Goal: Transaction & Acquisition: Purchase product/service

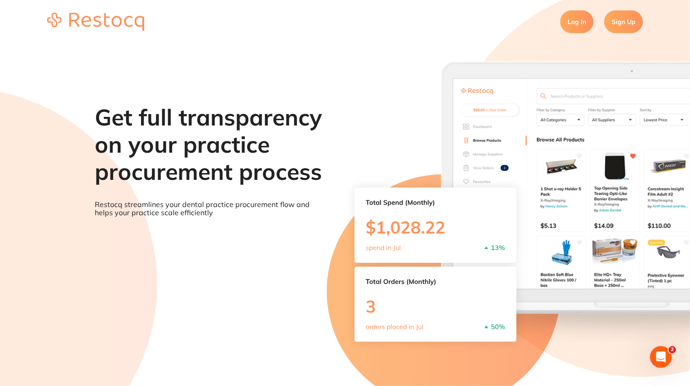
click at [613, 21] on link "Sign Up" at bounding box center [624, 21] width 39 height 23
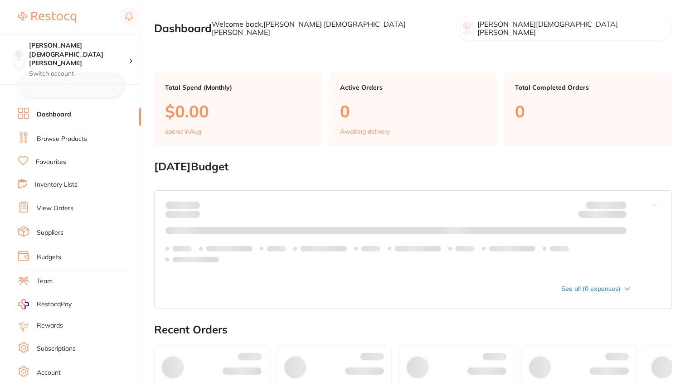
checkbox input "false"
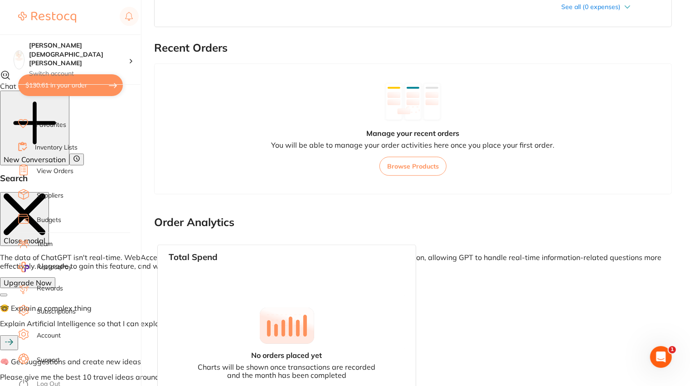
scroll to position [379, 0]
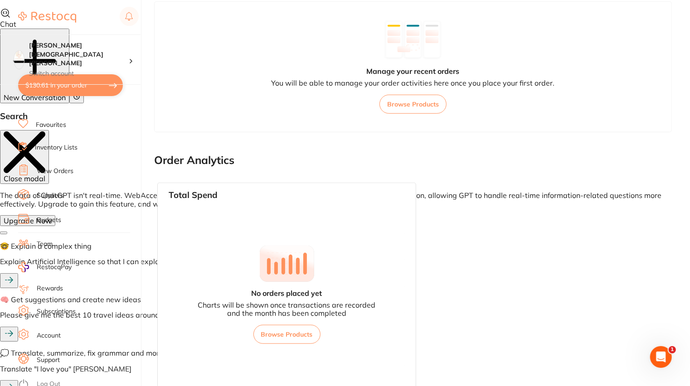
click at [50, 381] on link "Log Out" at bounding box center [49, 384] width 24 height 9
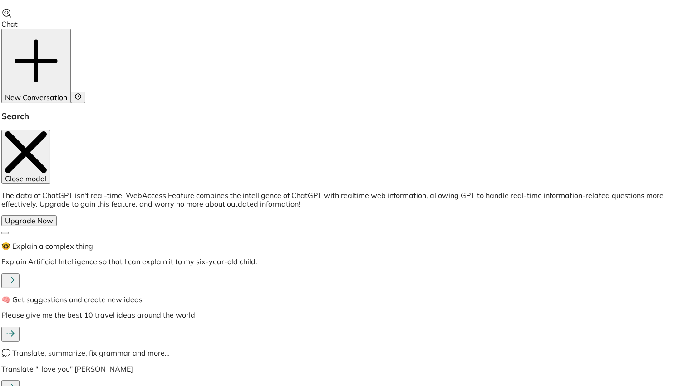
scroll to position [0, 0]
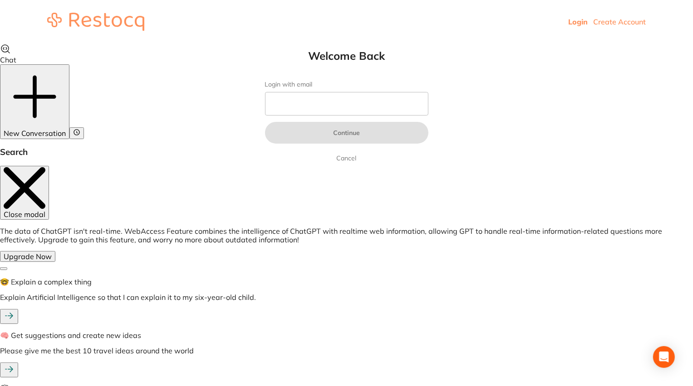
click at [630, 22] on link "Create Account" at bounding box center [619, 21] width 53 height 9
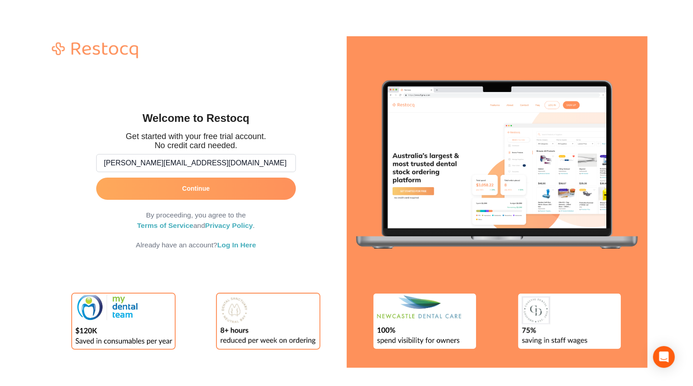
type input "[PERSON_NAME][EMAIL_ADDRESS][DOMAIN_NAME]"
type textarea "[PERSON_NAME][EMAIL_ADDRESS][DOMAIN_NAME]"
click at [182, 157] on input "[PERSON_NAME][EMAIL_ADDRESS][DOMAIN_NAME]" at bounding box center [196, 163] width 200 height 18
type input "[PERSON_NAME][EMAIL_ADDRESS][DOMAIN_NAME]"
click at [214, 191] on button "Continue" at bounding box center [196, 189] width 200 height 22
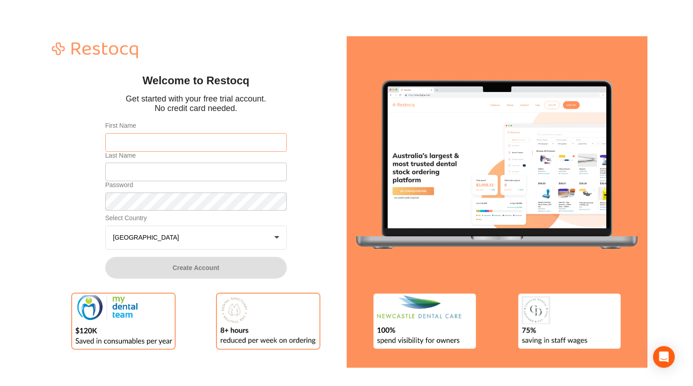
click at [174, 137] on input "First Name" at bounding box center [195, 142] width 181 height 18
paste input "[PERSON_NAME][EMAIL_ADDRESS][DOMAIN_NAME]"
type input "[PERSON_NAME][EMAIL_ADDRESS][DOMAIN_NAME]"
click at [173, 171] on input "Last Name" at bounding box center [195, 172] width 181 height 18
paste input "[PERSON_NAME][EMAIL_ADDRESS][DOMAIN_NAME]"
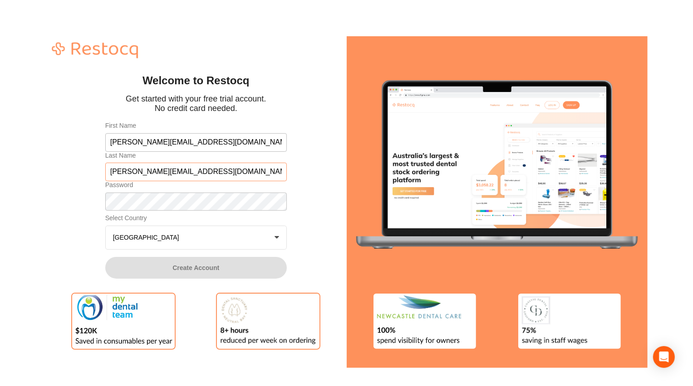
type input "[PERSON_NAME][EMAIL_ADDRESS][DOMAIN_NAME]"
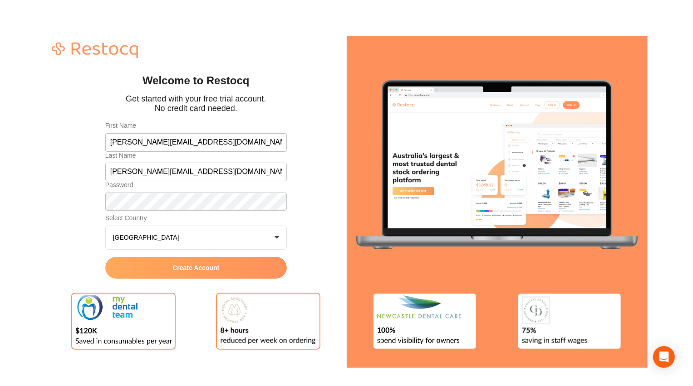
click at [188, 265] on span "Create Account" at bounding box center [195, 267] width 47 height 7
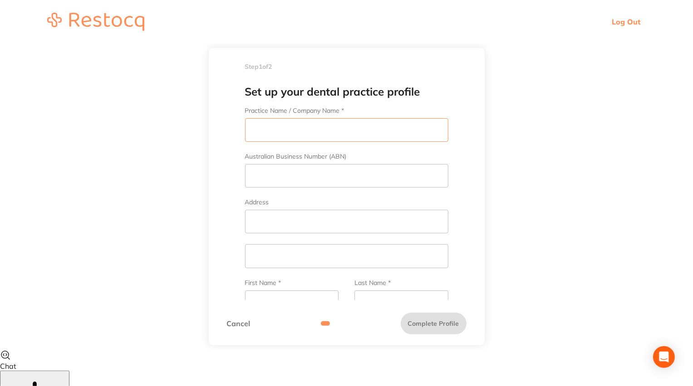
click at [295, 131] on input "Practice Name / Company Name *" at bounding box center [346, 130] width 203 height 24
paste input "[PERSON_NAME][EMAIL_ADDRESS][DOMAIN_NAME]"
type input "[PERSON_NAME][EMAIL_ADDRESS][DOMAIN_NAME]"
click at [302, 177] on input "Australian Business Number (ABN)" at bounding box center [346, 176] width 203 height 24
paste input "[PERSON_NAME][EMAIL_ADDRESS][DOMAIN_NAME]"
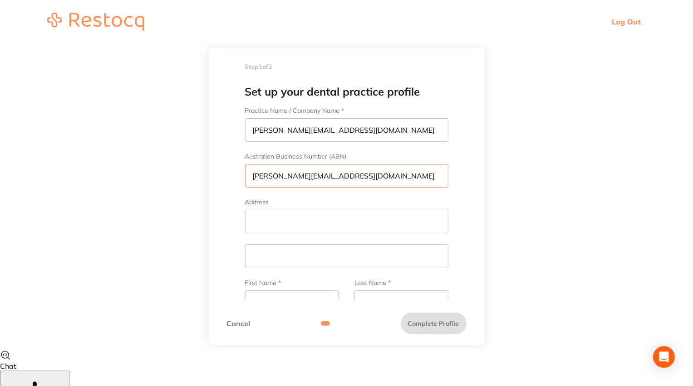
type input "[PERSON_NAME][EMAIL_ADDRESS][DOMAIN_NAME]"
click at [309, 225] on input "Address" at bounding box center [346, 222] width 203 height 24
paste input "[PERSON_NAME][EMAIL_ADDRESS][DOMAIN_NAME]"
type input "[PERSON_NAME][EMAIL_ADDRESS][DOMAIN_NAME]"
click at [310, 249] on input "text" at bounding box center [346, 256] width 203 height 24
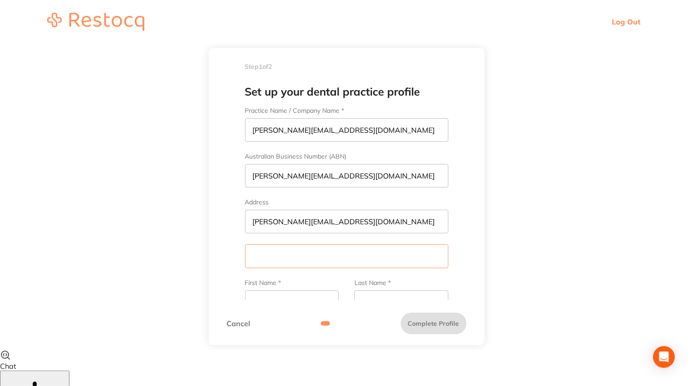
paste input "[PERSON_NAME][EMAIL_ADDRESS][DOMAIN_NAME]"
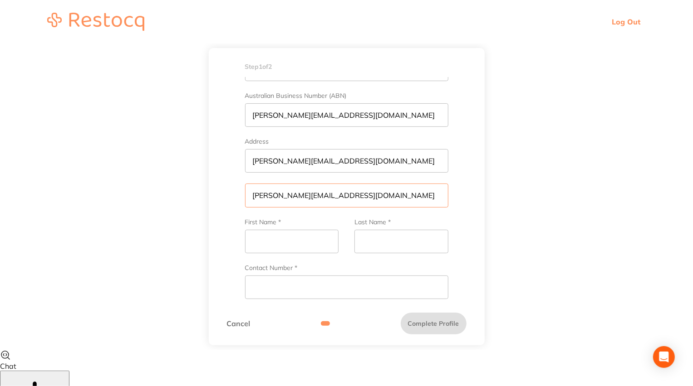
scroll to position [61, 0]
type input "[PERSON_NAME][EMAIL_ADDRESS][DOMAIN_NAME]"
click at [303, 241] on input "First Name *" at bounding box center [291, 242] width 93 height 24
paste input "[PERSON_NAME][EMAIL_ADDRESS][DOMAIN_NAME]"
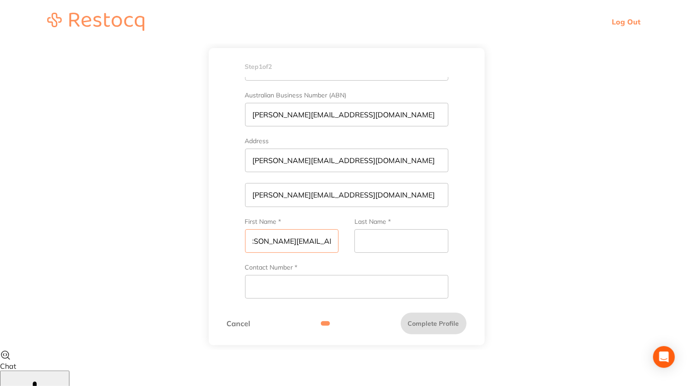
type input "[PERSON_NAME][EMAIL_ADDRESS][DOMAIN_NAME]"
click at [419, 240] on input "Last Name *" at bounding box center [400, 242] width 93 height 24
paste input "[PERSON_NAME][EMAIL_ADDRESS][DOMAIN_NAME]"
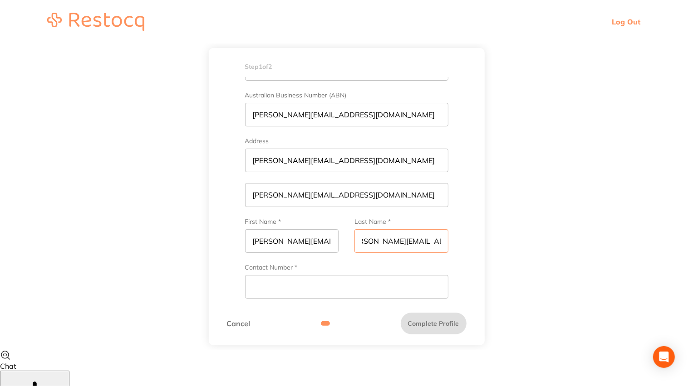
type input "[PERSON_NAME][EMAIL_ADDRESS][DOMAIN_NAME]"
click at [354, 282] on input "Contact Number *" at bounding box center [346, 287] width 203 height 24
type input "1"
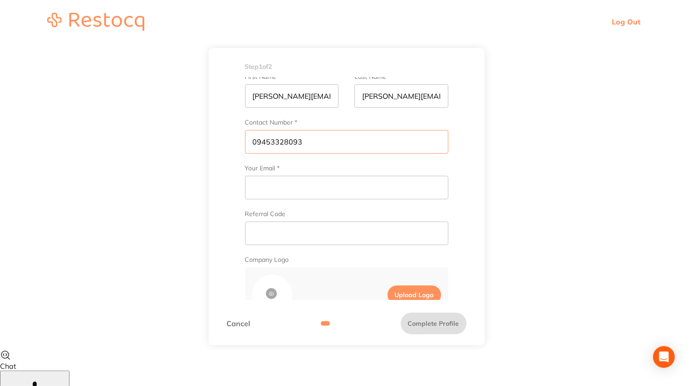
scroll to position [199, 0]
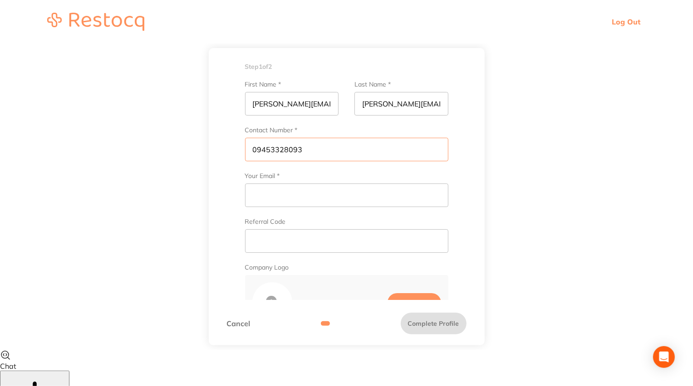
type input "09453328093"
click at [366, 184] on input "Your Email *" at bounding box center [346, 196] width 203 height 24
paste input "[PERSON_NAME][EMAIL_ADDRESS][DOMAIN_NAME]"
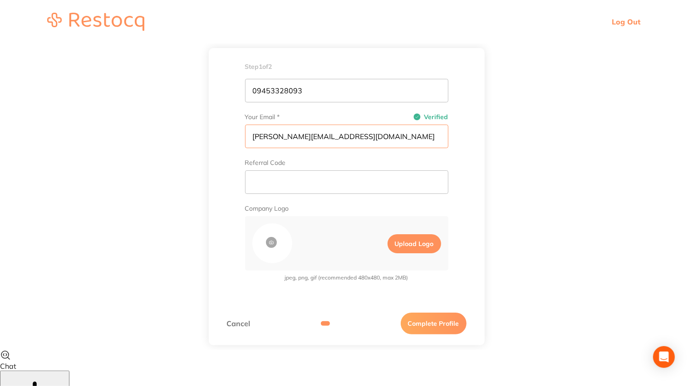
scroll to position [260, 0]
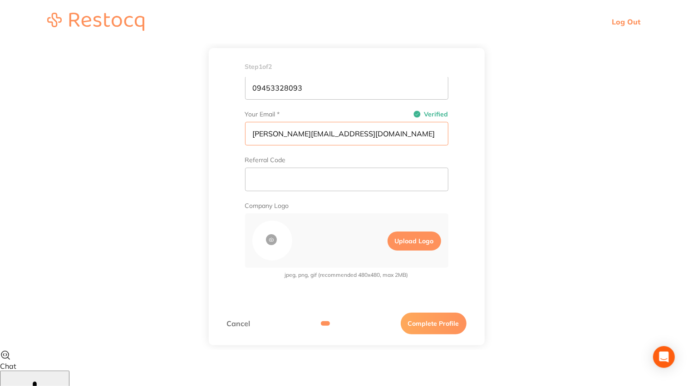
type input "[PERSON_NAME][EMAIL_ADDRESS][DOMAIN_NAME]"
click at [434, 328] on button "Complete Profile" at bounding box center [434, 324] width 66 height 22
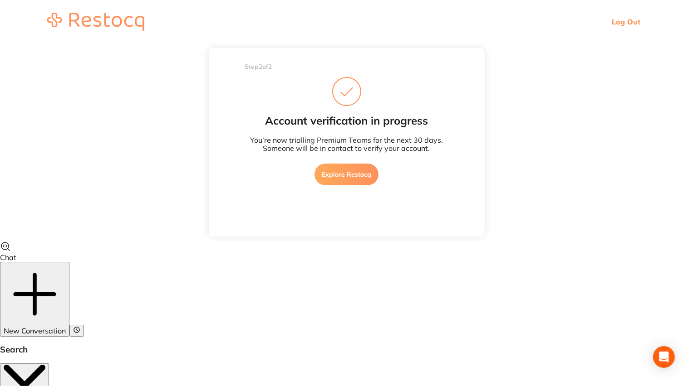
click at [349, 201] on div "Step 2 of 2 Welcome to Restocq, Please select your account type Dental Practice…" at bounding box center [347, 142] width 276 height 189
click at [349, 187] on div "Account verification in progress You’re now trialling Premium Teams for the nex…" at bounding box center [346, 134] width 239 height 114
click at [353, 161] on div "Account verification in progress You’re now trialling Premium Teams for the nex…" at bounding box center [346, 134] width 239 height 114
click at [351, 177] on link "Explore Restocq" at bounding box center [346, 175] width 64 height 22
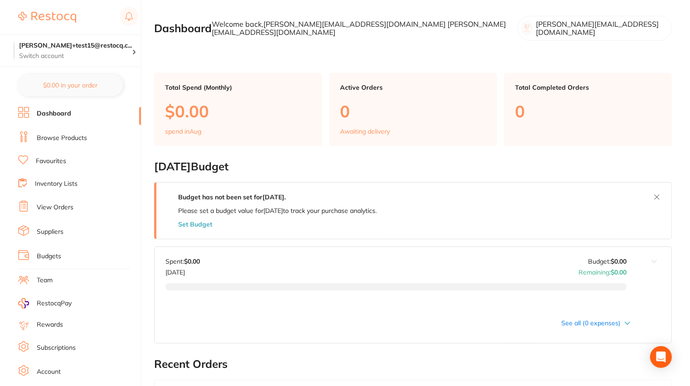
click at [72, 141] on link "Browse Products" at bounding box center [62, 138] width 50 height 9
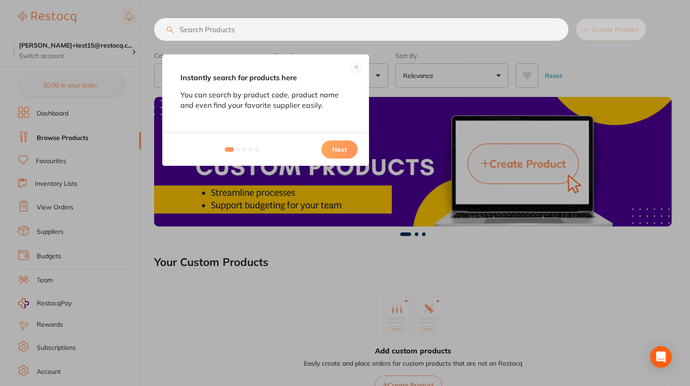
click at [358, 67] on button at bounding box center [356, 67] width 11 height 11
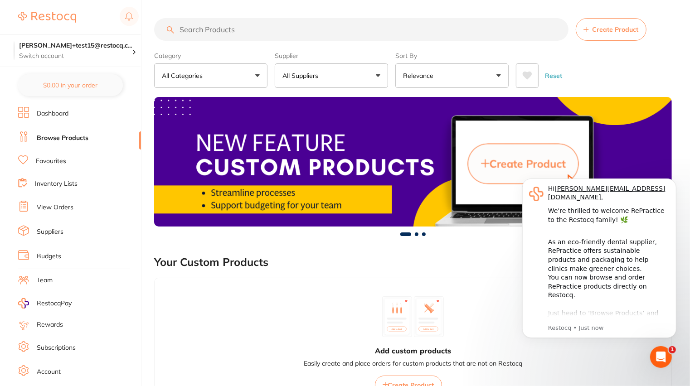
click at [348, 73] on button "All Suppliers" at bounding box center [331, 76] width 113 height 24
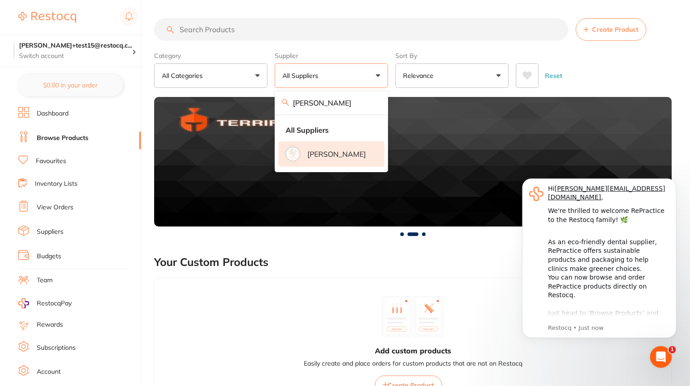
type input "henry"
click at [319, 167] on li "[PERSON_NAME]" at bounding box center [331, 154] width 106 height 25
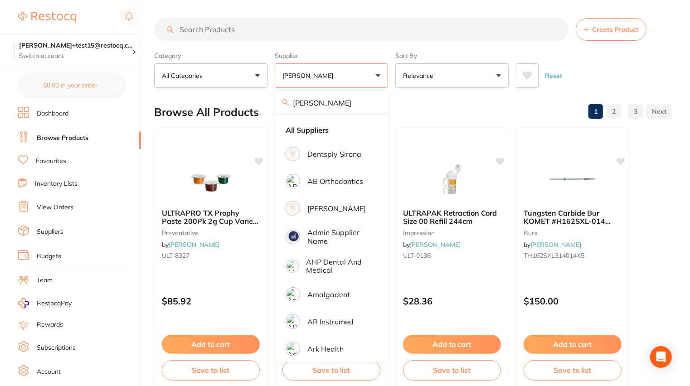
click at [618, 76] on div "Reset" at bounding box center [590, 72] width 149 height 32
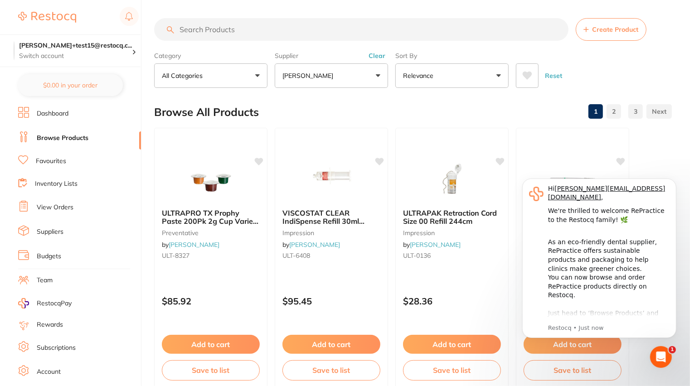
click at [212, 35] on input "search" at bounding box center [361, 29] width 415 height 23
paste input "A7-OP8G"
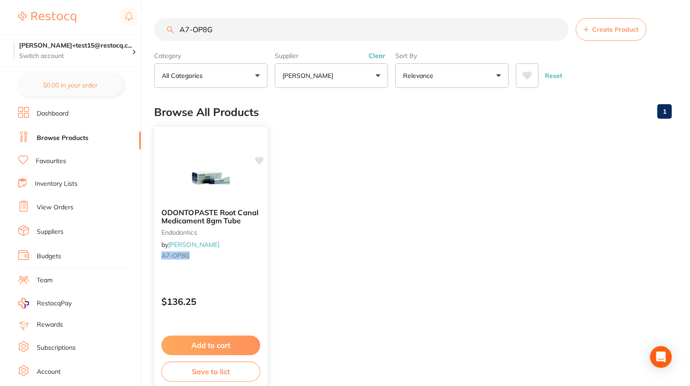
type input "A7-OP8G"
click at [217, 267] on div "ODONTOPASTE Root Canal Medicament 8gm Tube endodontics by Henry Schein Halas A7…" at bounding box center [210, 235] width 113 height 69
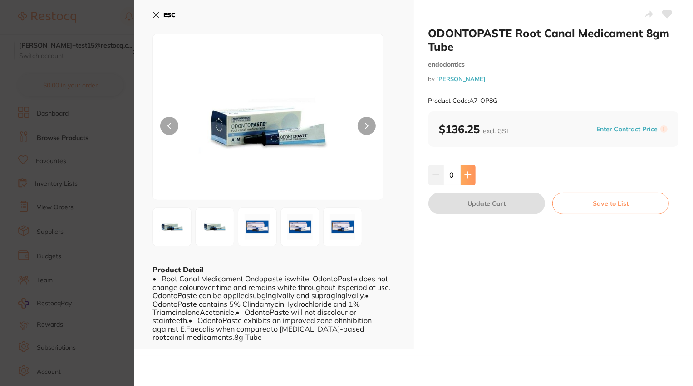
click at [465, 175] on icon at bounding box center [467, 175] width 6 height 6
type input "1"
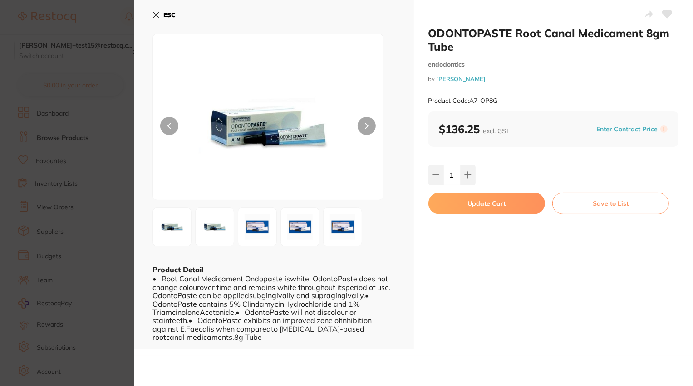
click at [496, 207] on button "Update Cart" at bounding box center [486, 204] width 117 height 22
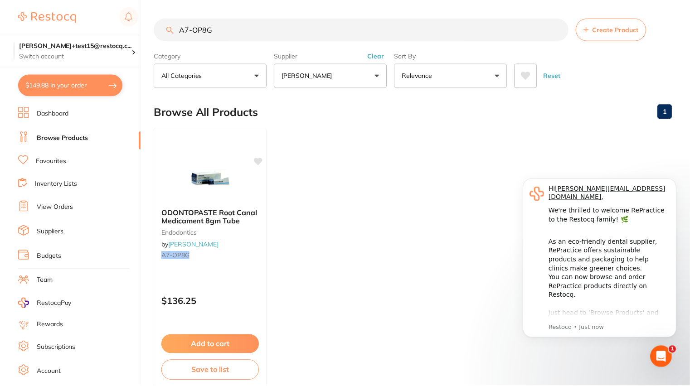
scroll to position [49, 0]
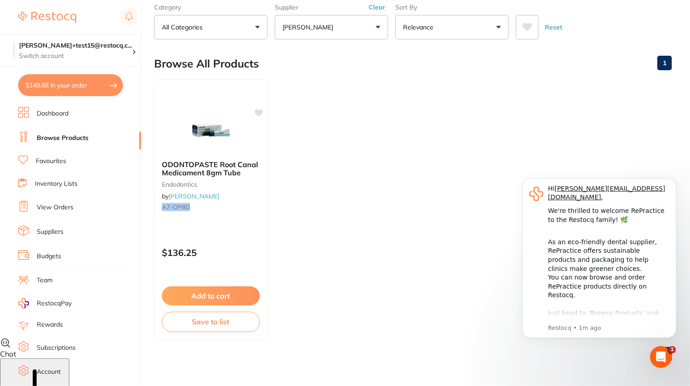
click at [71, 88] on button "$149.88 in your order" at bounding box center [70, 85] width 105 height 22
checkbox input "true"
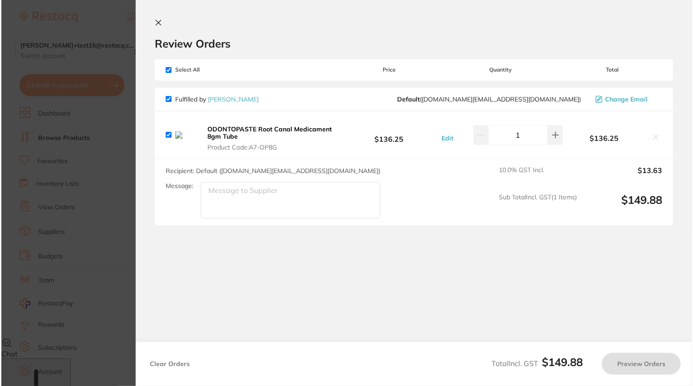
scroll to position [0, 0]
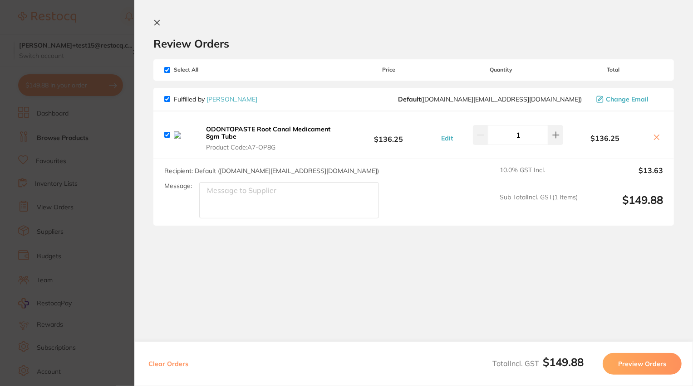
click at [114, 115] on section "Update RRP Set your pre negotiated price for this item. Item Agreed RRP (excl. …" at bounding box center [346, 193] width 693 height 386
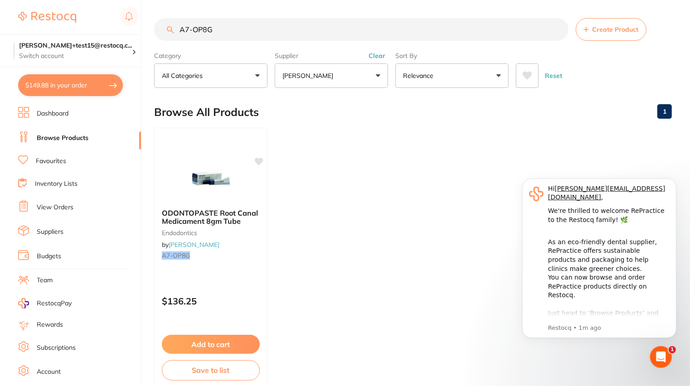
type textarea "OP8G"
drag, startPoint x: 229, startPoint y: 28, endPoint x: 131, endPoint y: 28, distance: 98.0
click at [131, 28] on div "$149.88 trisha+test15@restocq.c... Switch account trisha+test15@restocq.com $14…" at bounding box center [345, 193] width 690 height 386
paste input "E-C0025002"
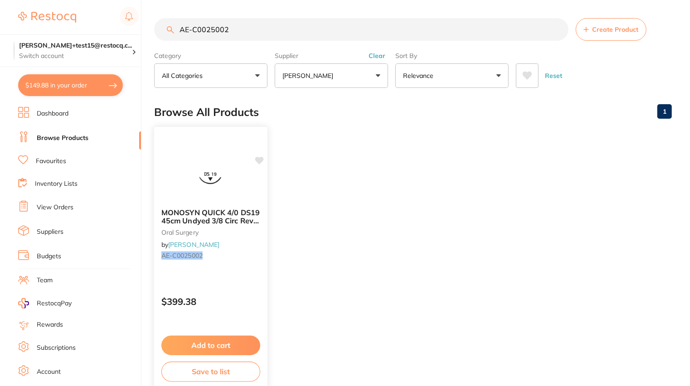
type input "AE-C0025002"
click at [234, 292] on div "$399.38" at bounding box center [210, 300] width 113 height 24
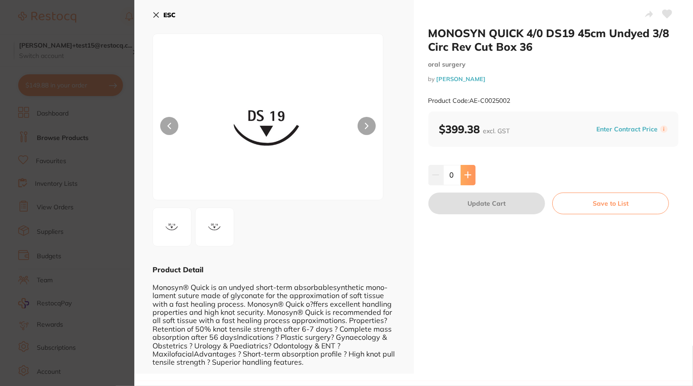
click at [468, 174] on icon at bounding box center [467, 174] width 7 height 7
type input "1"
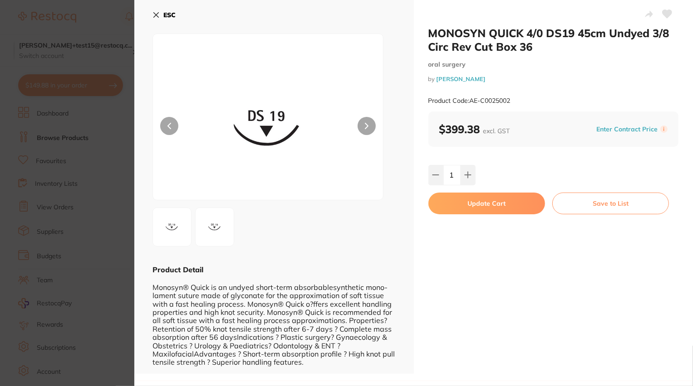
click at [480, 207] on button "Update Cart" at bounding box center [486, 204] width 117 height 22
checkbox input "false"
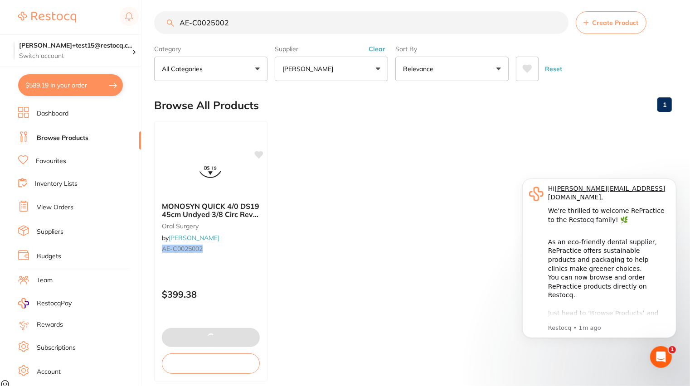
click at [75, 82] on button "$589.19 in your order" at bounding box center [70, 85] width 105 height 22
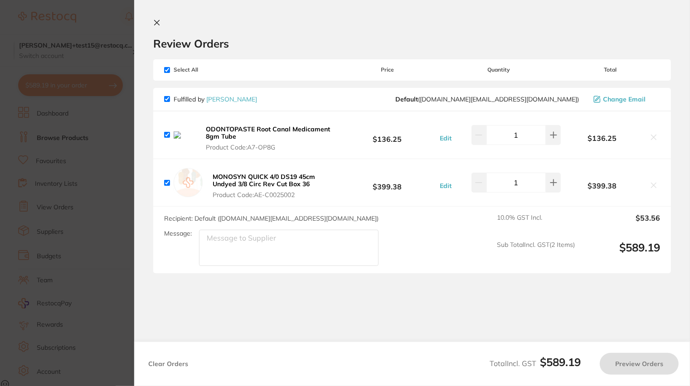
checkbox input "true"
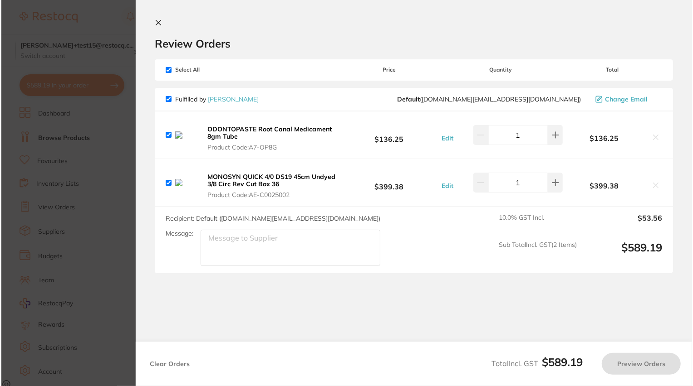
scroll to position [0, 0]
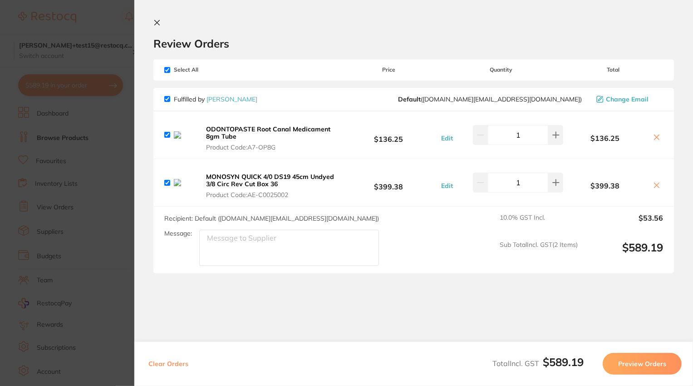
click at [655, 138] on icon at bounding box center [656, 137] width 7 height 7
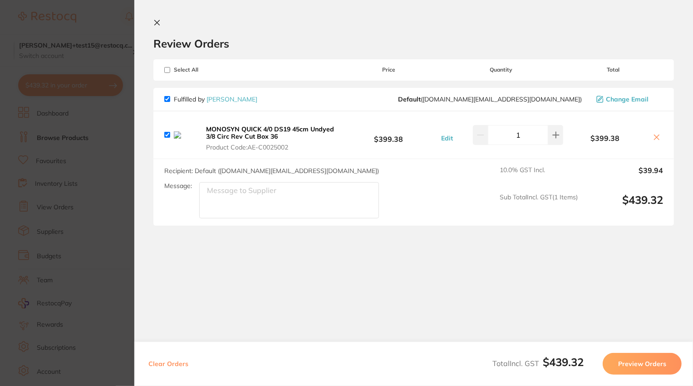
checkbox input "true"
click at [63, 178] on section "Update RRP Set your pre negotiated price for this item. Item Agreed RRP (excl. …" at bounding box center [346, 193] width 693 height 386
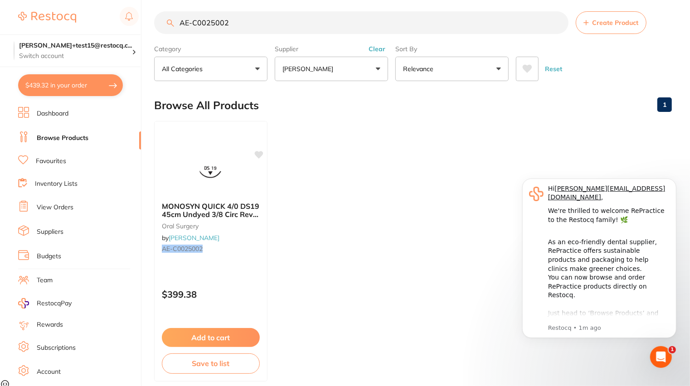
drag, startPoint x: 244, startPoint y: 23, endPoint x: 109, endPoint y: 23, distance: 134.7
click at [109, 23] on div "$439.32 trisha+test15@restocq.c... Switch account trisha+test15@restocq.com $43…" at bounding box center [345, 186] width 690 height 386
paste input "33710"
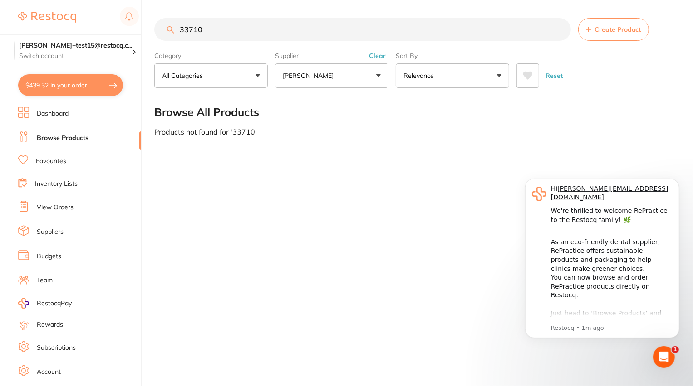
type input "33710"
click at [377, 74] on button "[PERSON_NAME]" at bounding box center [331, 76] width 113 height 24
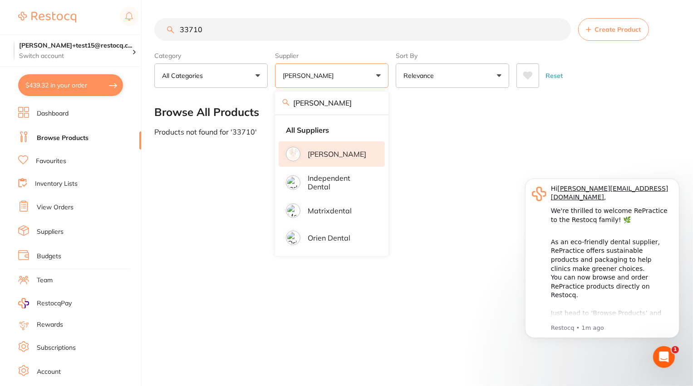
click at [375, 103] on input "henry" at bounding box center [331, 103] width 113 height 23
click at [354, 103] on input "search" at bounding box center [331, 103] width 113 height 23
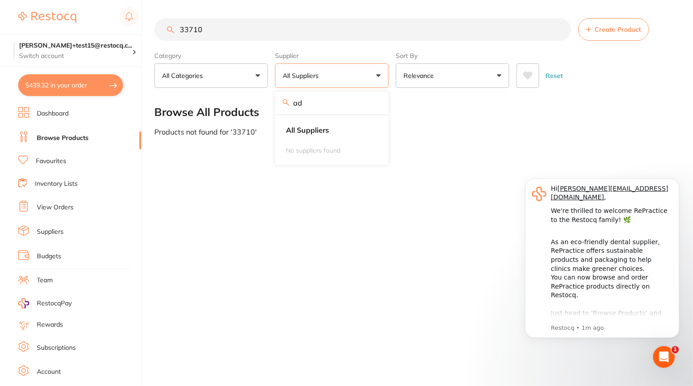
type input "a"
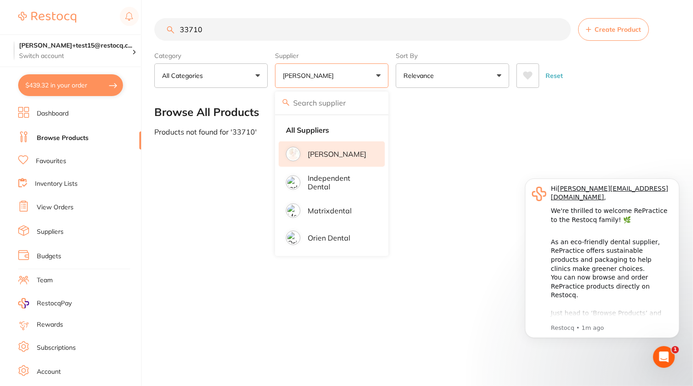
click at [434, 33] on input "33710" at bounding box center [362, 29] width 416 height 23
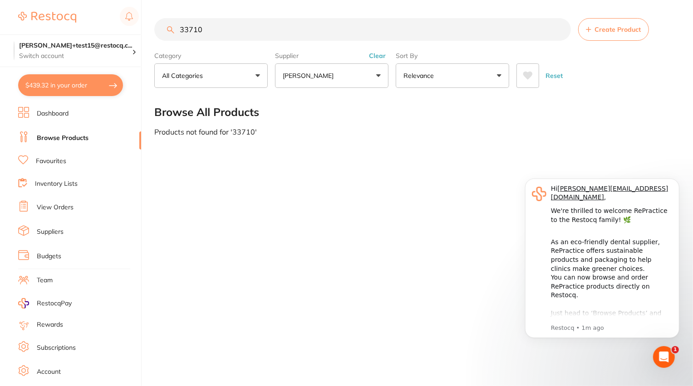
drag, startPoint x: 434, startPoint y: 33, endPoint x: 89, endPoint y: 32, distance: 344.7
click at [89, 32] on div "$439.32 trisha+test15@restocq.c... Switch account trisha+test15@restocq.com $43…" at bounding box center [346, 193] width 693 height 386
click at [221, 235] on div "Create Product Category All Categories All Categories No categories found Clear…" at bounding box center [423, 193] width 538 height 386
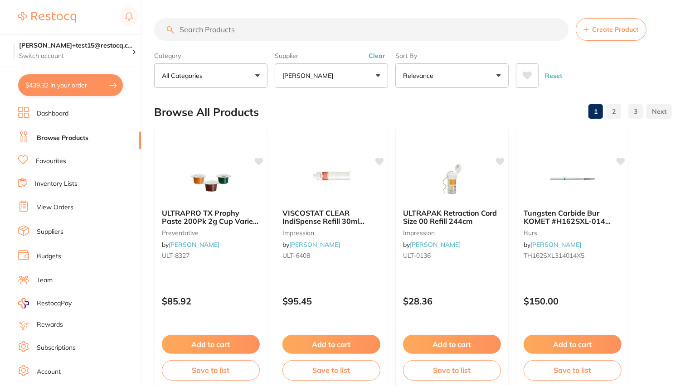
click at [302, 29] on input "search" at bounding box center [361, 29] width 415 height 23
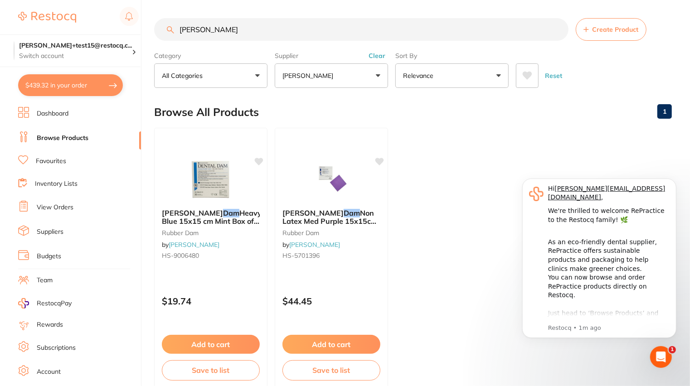
type input "adam"
click at [374, 56] on button "Clear" at bounding box center [377, 56] width 22 height 8
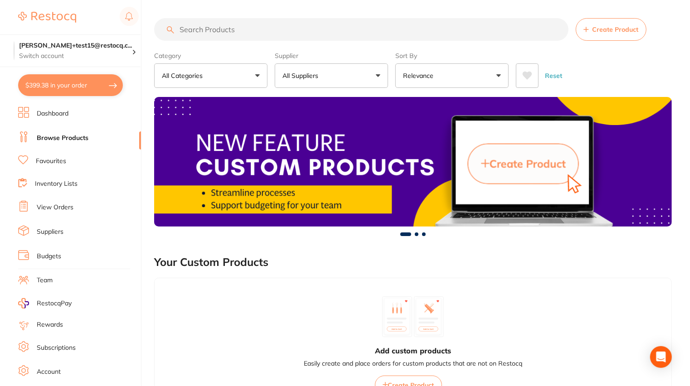
click at [324, 77] on span at bounding box center [324, 76] width 4 height 4
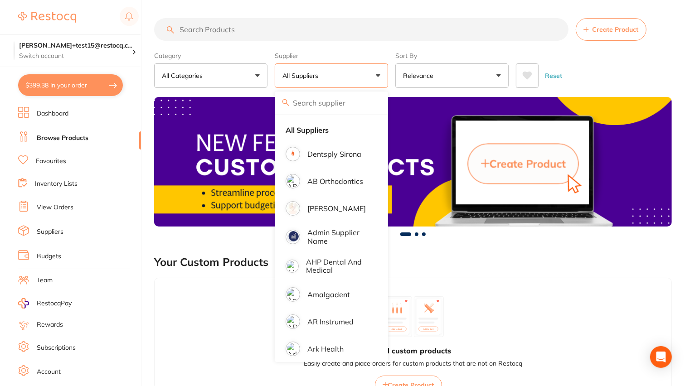
click at [324, 77] on span at bounding box center [324, 76] width 4 height 4
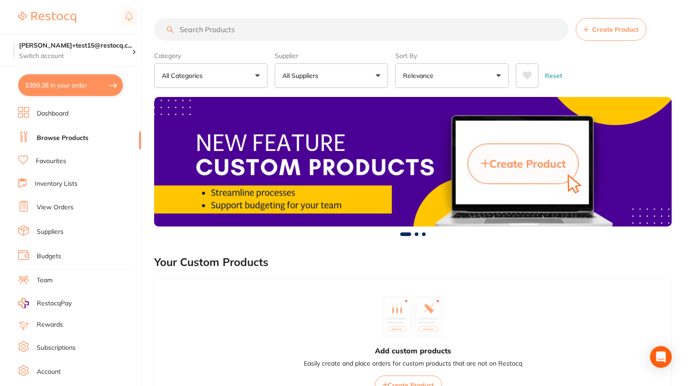
click at [324, 77] on span at bounding box center [324, 76] width 4 height 4
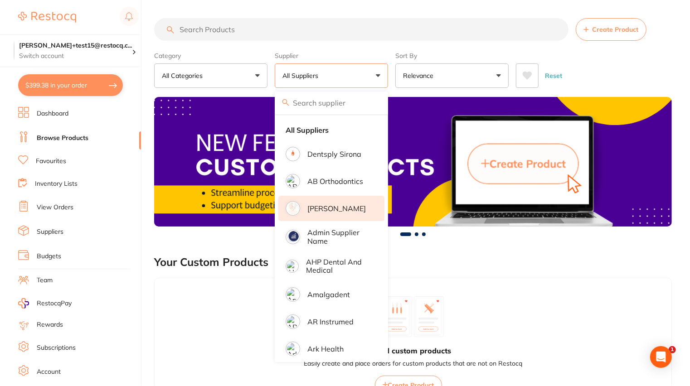
click at [333, 205] on p "[PERSON_NAME]" at bounding box center [337, 209] width 59 height 8
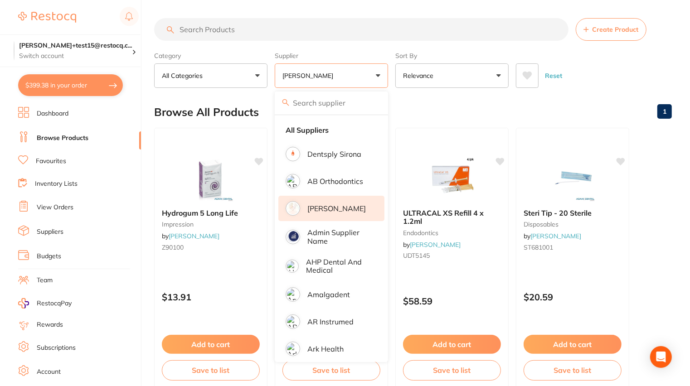
click at [337, 33] on input "search" at bounding box center [361, 29] width 415 height 23
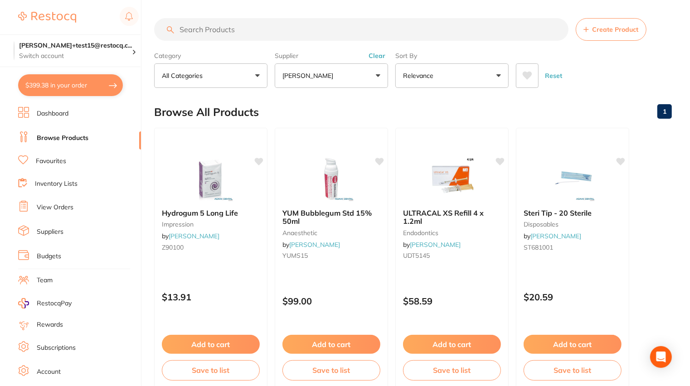
paste input "33710"
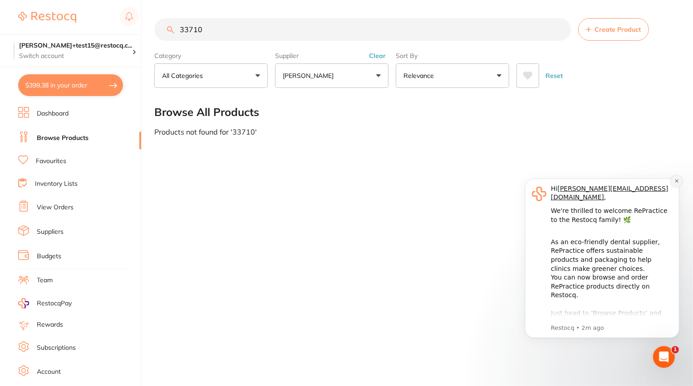
type input "33710"
click at [675, 182] on icon "Dismiss notification" at bounding box center [676, 180] width 5 height 5
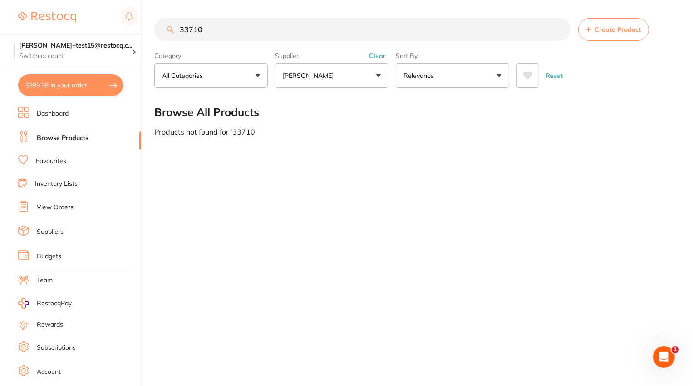
drag, startPoint x: 219, startPoint y: 24, endPoint x: 97, endPoint y: 24, distance: 121.6
click at [97, 24] on div "$399.38 trisha+test15@restocq.c... Switch account trisha+test15@restocq.com $39…" at bounding box center [346, 193] width 693 height 386
type textarea "710"
drag, startPoint x: 221, startPoint y: 29, endPoint x: 148, endPoint y: 29, distance: 72.6
click at [148, 29] on div "$399.38 trisha+test15@restocq.c... Switch account trisha+test15@restocq.com $39…" at bounding box center [346, 193] width 693 height 386
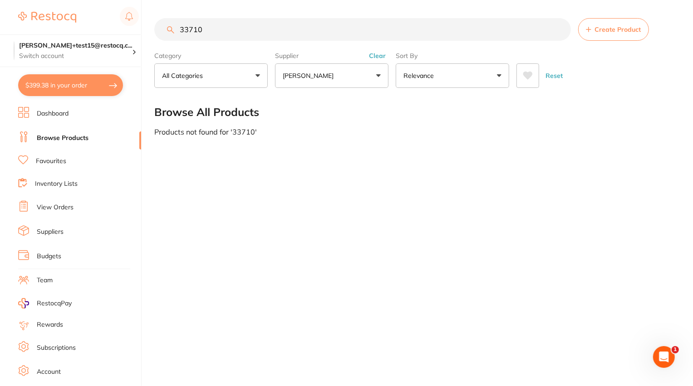
paste input "15527"
drag, startPoint x: 225, startPoint y: 28, endPoint x: 145, endPoint y: 29, distance: 79.4
click at [145, 29] on div "$399.38 trisha+test15@restocq.c... Switch account trisha+test15@restocq.com $39…" at bounding box center [346, 193] width 693 height 386
paste input "509404"
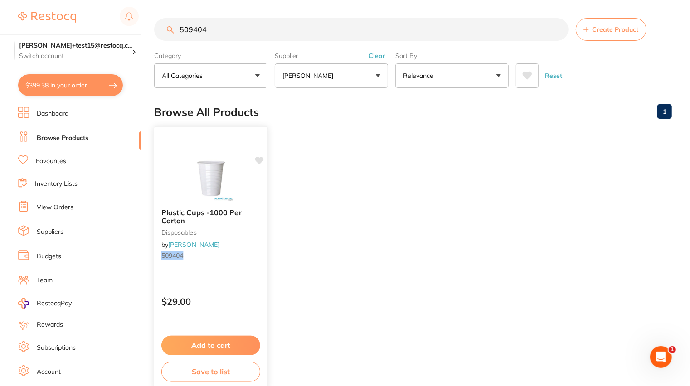
type input "509404"
click at [220, 256] on small "509404" at bounding box center [210, 255] width 99 height 7
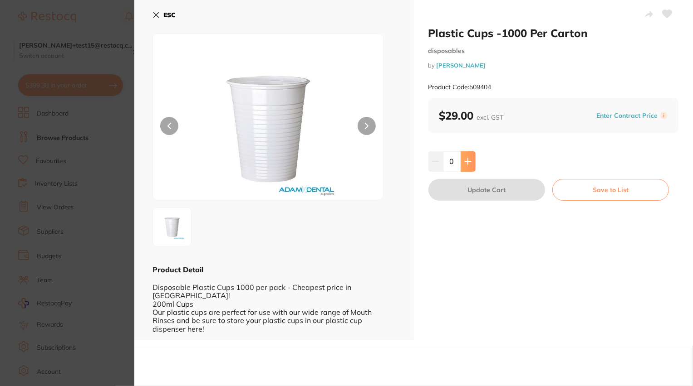
click at [471, 163] on button at bounding box center [467, 161] width 15 height 20
type input "1"
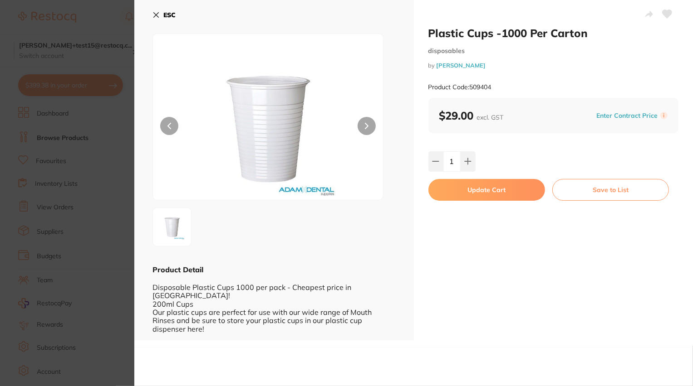
click at [481, 192] on button "Update Cart" at bounding box center [486, 190] width 117 height 22
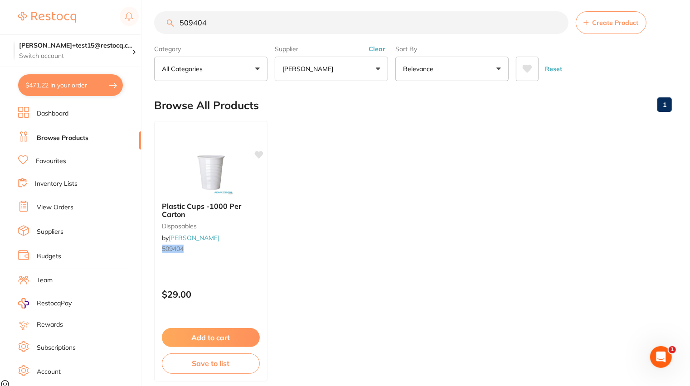
click at [70, 83] on button "$471.22 in your order" at bounding box center [70, 85] width 105 height 22
checkbox input "true"
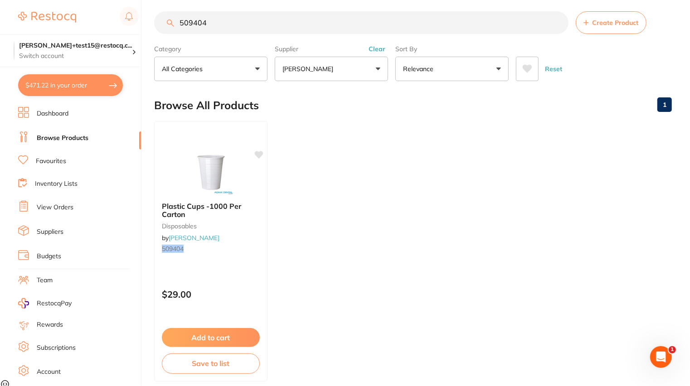
checkbox input "true"
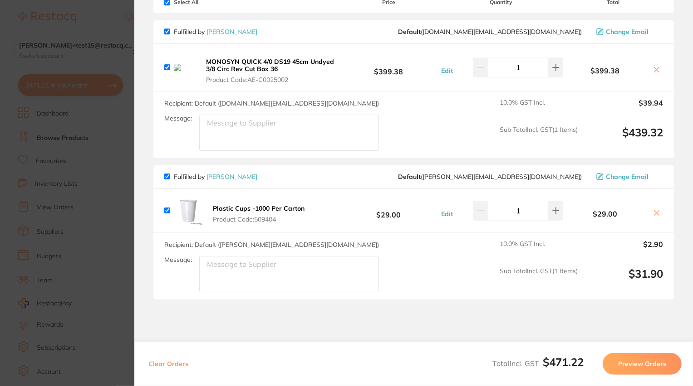
scroll to position [73, 0]
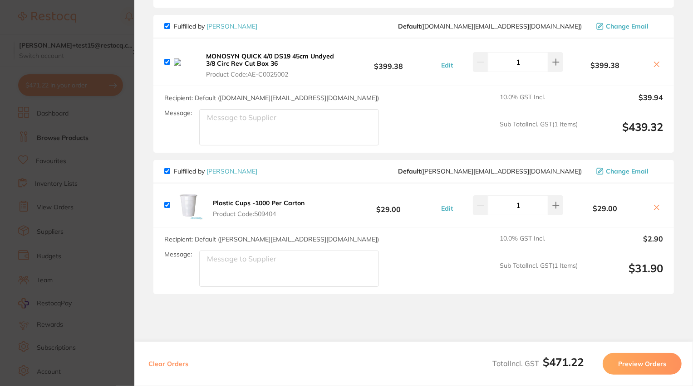
click at [68, 104] on section "Update RRP Set your pre negotiated price for this item. Item Agreed RRP (excl. …" at bounding box center [346, 193] width 693 height 386
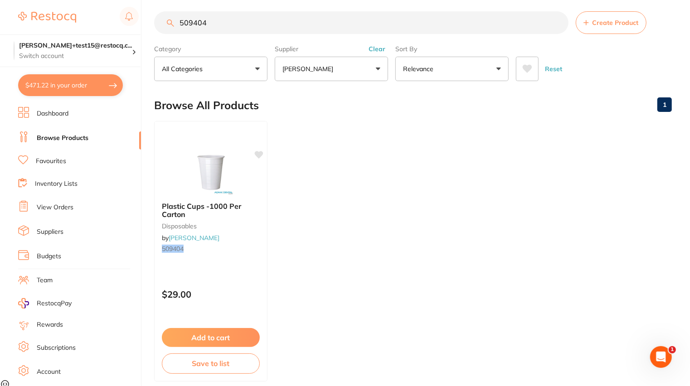
drag, startPoint x: 220, startPoint y: 26, endPoint x: 76, endPoint y: 15, distance: 145.1
click at [76, 15] on div "$471.22 trisha+test15@restocq.c... Switch account trisha+test15@restocq.com $47…" at bounding box center [345, 186] width 690 height 386
paste input "P-FOGOFF"
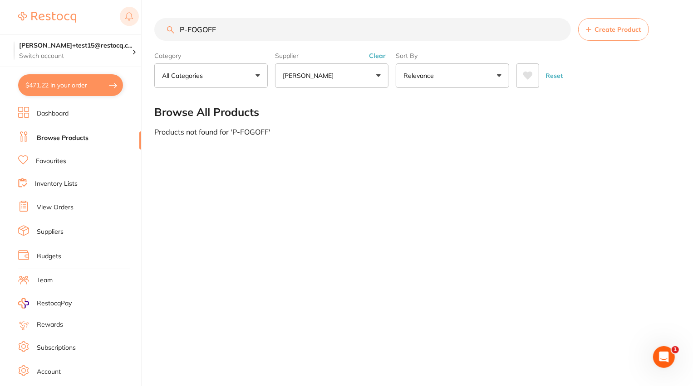
drag, startPoint x: 215, startPoint y: 24, endPoint x: 124, endPoint y: 24, distance: 91.6
click at [122, 24] on div "$471.22 trisha+test15@restocq.c... Switch account trisha+test15@restocq.com $47…" at bounding box center [346, 193] width 693 height 386
drag, startPoint x: 244, startPoint y: 24, endPoint x: 145, endPoint y: 24, distance: 98.9
click at [145, 24] on div "$471.22 trisha+test15@restocq.c... Switch account trisha+test15@restocq.com $47…" at bounding box center [346, 193] width 693 height 386
drag, startPoint x: 252, startPoint y: 29, endPoint x: 127, endPoint y: 22, distance: 125.4
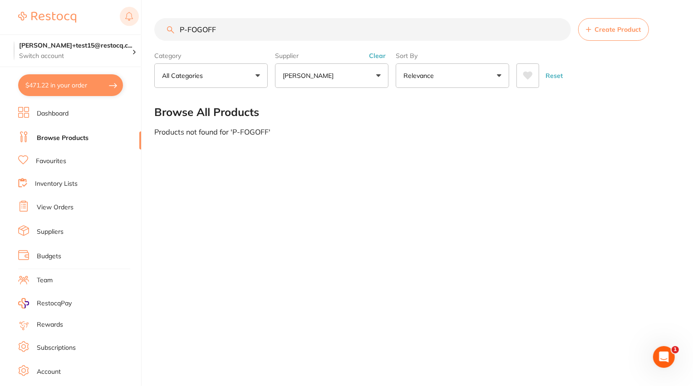
click at [127, 22] on div "$471.22 trisha+test15@restocq.c... Switch account trisha+test15@restocq.com $47…" at bounding box center [346, 193] width 693 height 386
paste input "HVE05"
drag, startPoint x: 217, startPoint y: 31, endPoint x: 129, endPoint y: 31, distance: 87.5
click at [129, 31] on div "$471.22 trisha+test15@restocq.c... Switch account trisha+test15@restocq.com $47…" at bounding box center [346, 193] width 693 height 386
paste input "S-9006153"
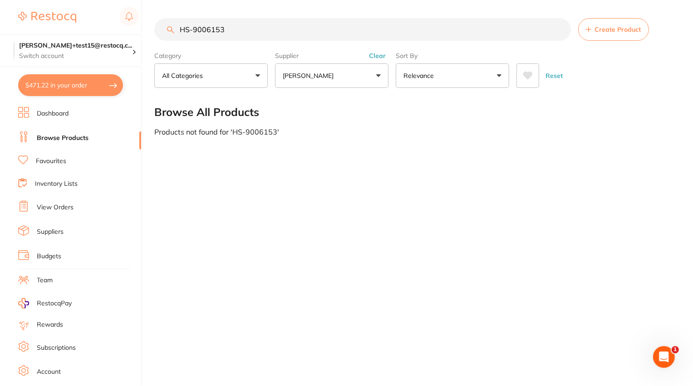
type input "HS-9006153"
click at [371, 64] on button "[PERSON_NAME]" at bounding box center [331, 76] width 113 height 24
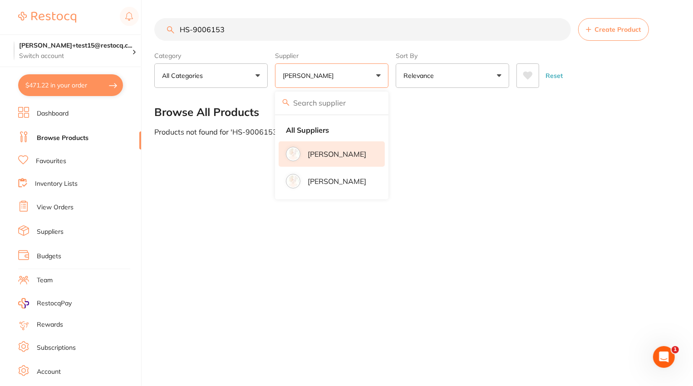
click at [376, 52] on label "Supplier" at bounding box center [331, 56] width 113 height 8
click at [437, 171] on div "HS-9006153 Create Product Category All Categories All Categories No categories …" at bounding box center [423, 193] width 538 height 386
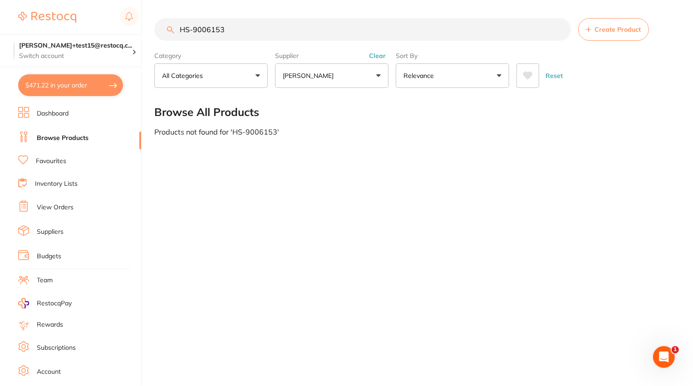
click at [384, 55] on button "Clear" at bounding box center [377, 56] width 22 height 8
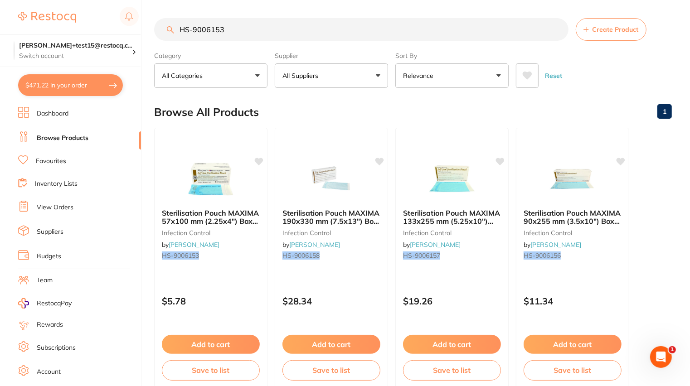
drag, startPoint x: 299, startPoint y: 30, endPoint x: 130, endPoint y: 30, distance: 169.6
click at [130, 30] on div "$471.22 trisha+test15@restocq.c... Switch account trisha+test15@restocq.com $47…" at bounding box center [345, 193] width 690 height 386
click at [222, 269] on div "Sterilisation Pouch MAXIMA 57x100 mm (2.25x4") Box 200 infection control by Hen…" at bounding box center [210, 235] width 113 height 69
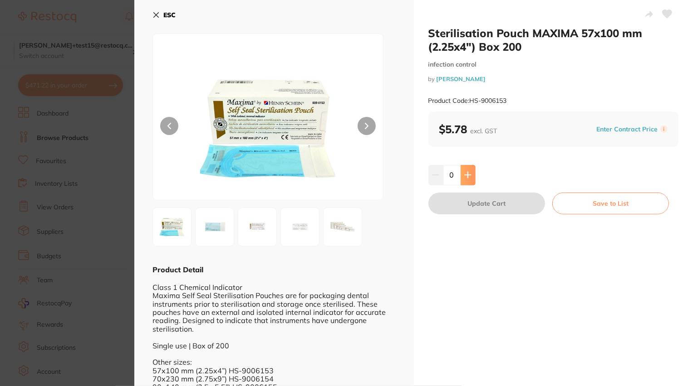
click at [462, 176] on button at bounding box center [467, 175] width 15 height 20
type input "1"
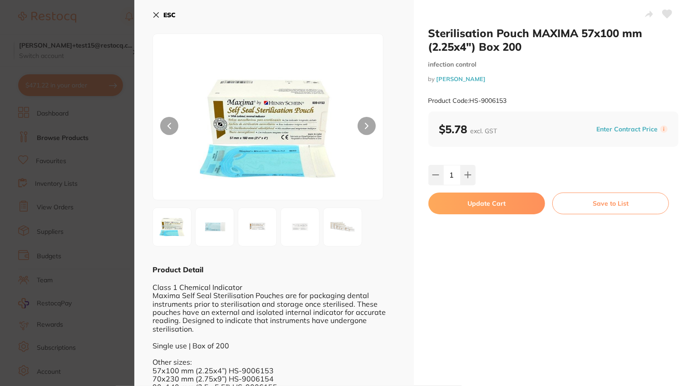
click at [477, 205] on button "Update Cart" at bounding box center [486, 204] width 117 height 22
checkbox input "false"
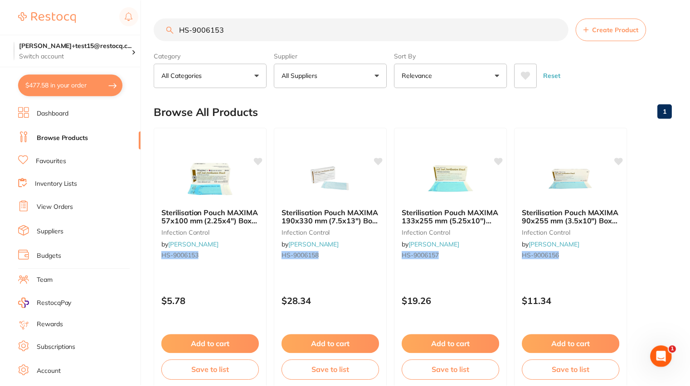
scroll to position [7, 0]
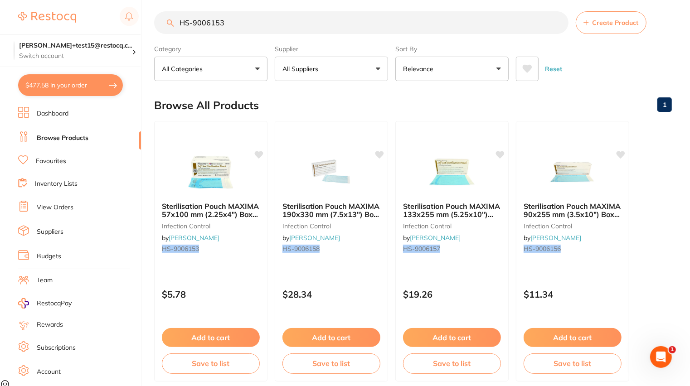
click at [63, 87] on button "$477.58 in your order" at bounding box center [70, 85] width 105 height 22
checkbox input "true"
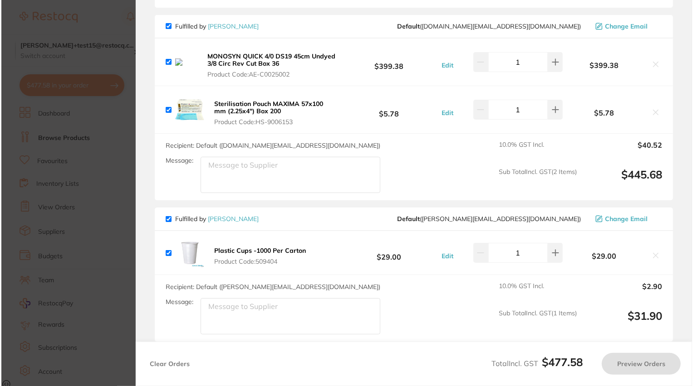
scroll to position [0, 0]
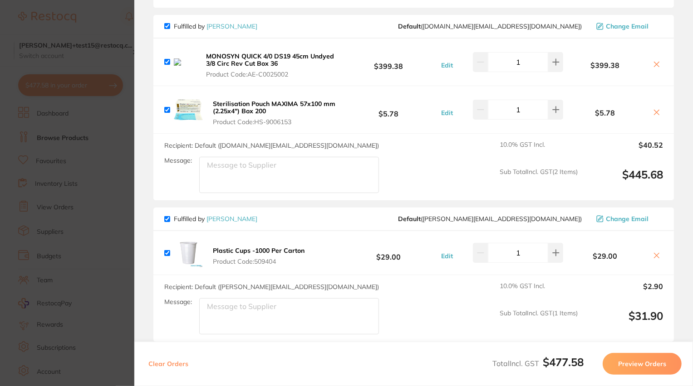
click at [653, 67] on icon at bounding box center [656, 64] width 7 height 7
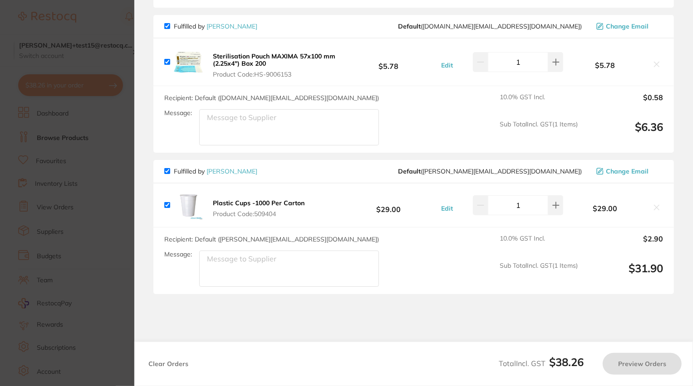
checkbox input "true"
click at [64, 210] on section "Update RRP Set your pre negotiated price for this item. Item Agreed RRP (excl. …" at bounding box center [346, 193] width 693 height 386
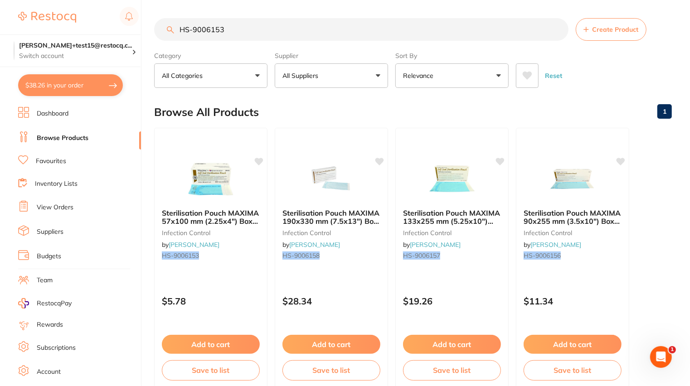
drag, startPoint x: 260, startPoint y: 39, endPoint x: 142, endPoint y: 17, distance: 119.6
click at [142, 17] on div "$38.26 trisha+test15@restocq.c... Switch account trisha+test15@restocq.com $38.…" at bounding box center [345, 193] width 690 height 386
paste input "KE-818-1358"
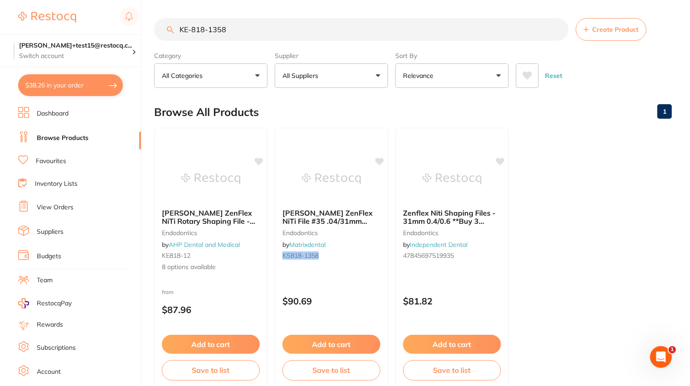
type input "KE-818-1358"
drag, startPoint x: 231, startPoint y: 27, endPoint x: 162, endPoint y: 26, distance: 68.9
click at [162, 26] on input "KE-818-1358" at bounding box center [361, 29] width 415 height 23
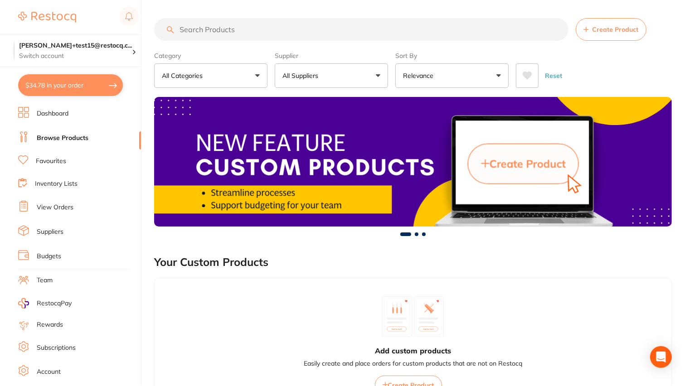
click at [240, 37] on input "search" at bounding box center [361, 29] width 415 height 23
paste input "PT643"
type input "PT643"
click at [239, 36] on input "search" at bounding box center [361, 29] width 415 height 23
paste input "PT643"
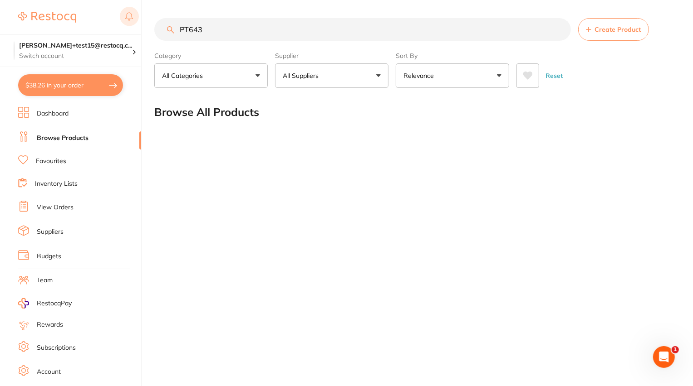
drag, startPoint x: 292, startPoint y: 34, endPoint x: 134, endPoint y: 21, distance: 158.4
click at [134, 21] on div "$38.26 trisha+test15@restocq.c... Switch account trisha+test15@restocq.com $38.…" at bounding box center [346, 193] width 693 height 386
paste input "ADS220"
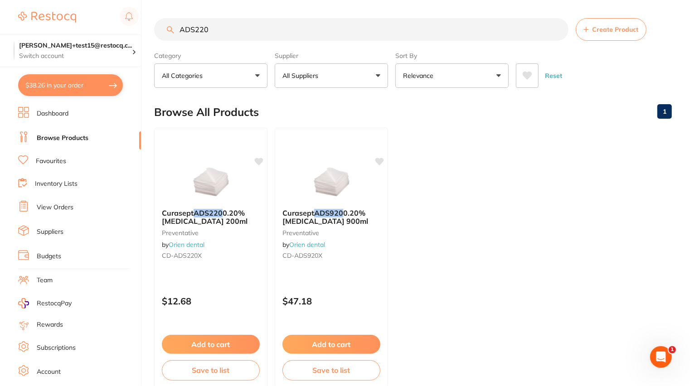
click at [339, 73] on button "All Suppliers" at bounding box center [331, 76] width 113 height 24
drag, startPoint x: 239, startPoint y: 30, endPoint x: 161, endPoint y: 20, distance: 79.0
click at [161, 20] on input "ADS220" at bounding box center [361, 29] width 415 height 23
paste input "Triple Tray Posterier without"
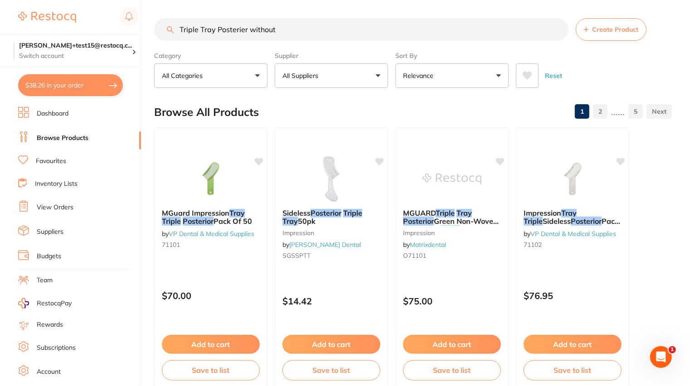
type input "Triple Tray Posterier without"
click at [333, 73] on button "All Suppliers" at bounding box center [331, 76] width 113 height 24
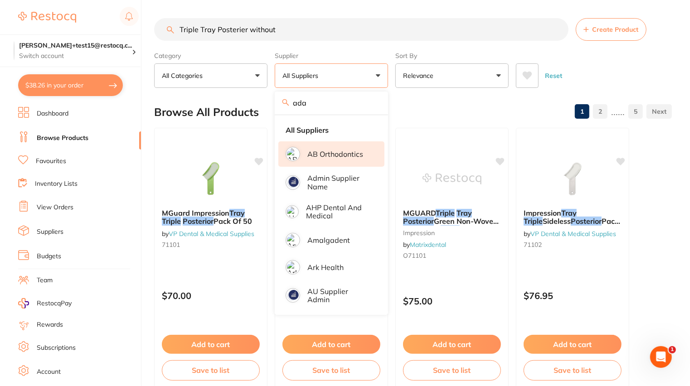
type input "adam"
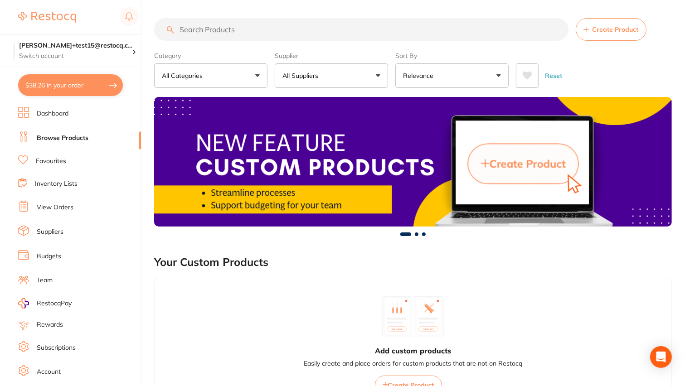
click at [288, 34] on input "search" at bounding box center [361, 29] width 415 height 23
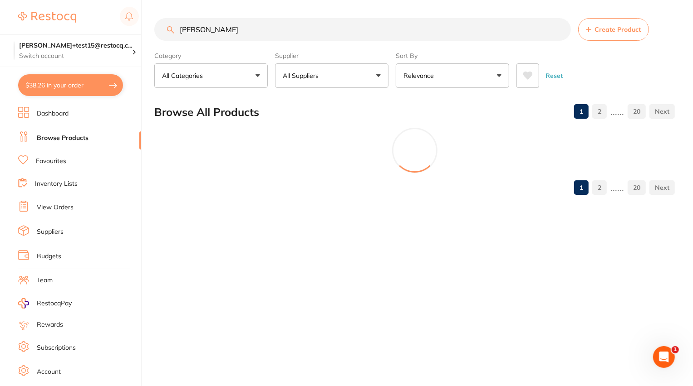
type input "[PERSON_NAME]"
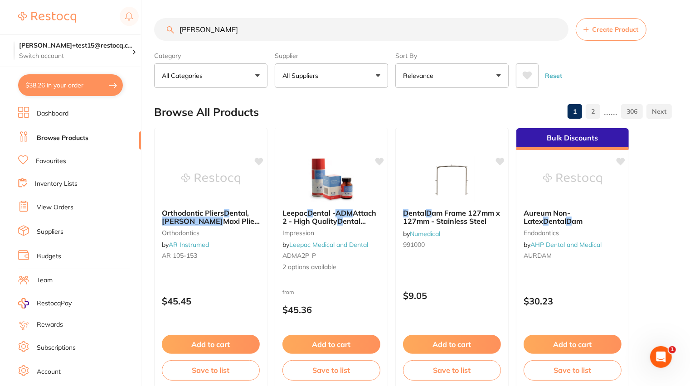
click at [348, 80] on button "All Suppliers" at bounding box center [331, 76] width 113 height 24
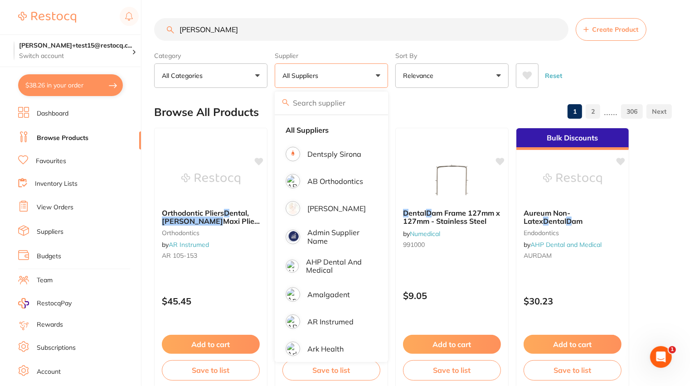
drag, startPoint x: 347, startPoint y: 115, endPoint x: 339, endPoint y: 105, distance: 12.8
click at [339, 105] on div at bounding box center [331, 103] width 113 height 23
click at [339, 105] on input "search" at bounding box center [331, 103] width 113 height 23
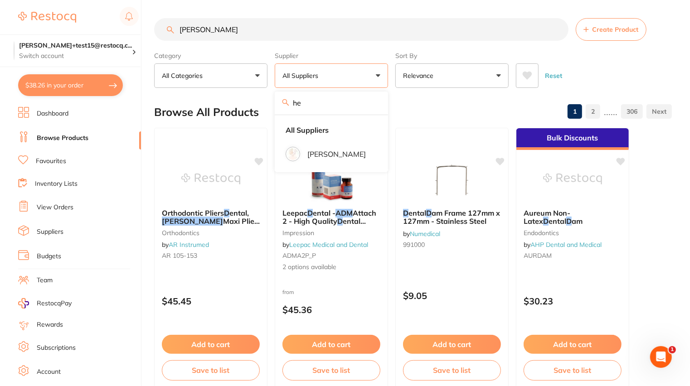
type input "h"
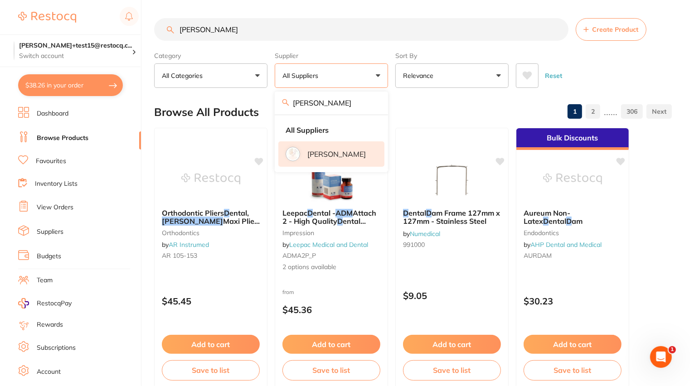
type input "[PERSON_NAME]"
click at [348, 148] on li "[PERSON_NAME]" at bounding box center [331, 154] width 106 height 25
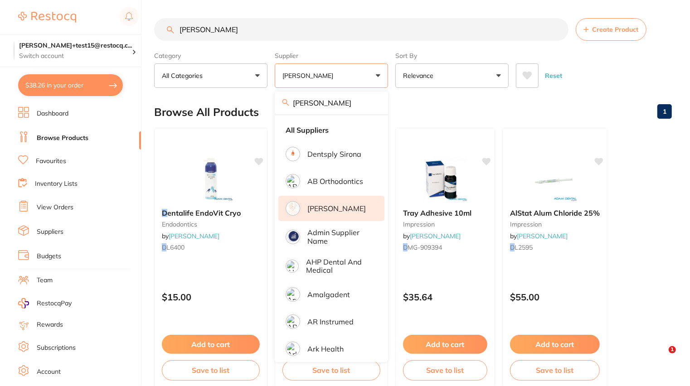
click at [585, 63] on div "Reset" at bounding box center [590, 72] width 149 height 32
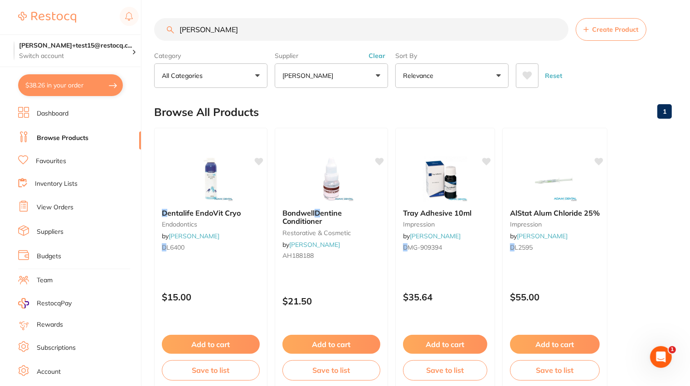
type textarea "d"
drag, startPoint x: 222, startPoint y: 33, endPoint x: 137, endPoint y: 33, distance: 85.3
click at [137, 33] on div "$38.26 [PERSON_NAME]+test15@restocq.c... Switch account [PERSON_NAME][EMAIL_ADD…" at bounding box center [345, 193] width 690 height 386
paste input "Triple Tray Posterier without"
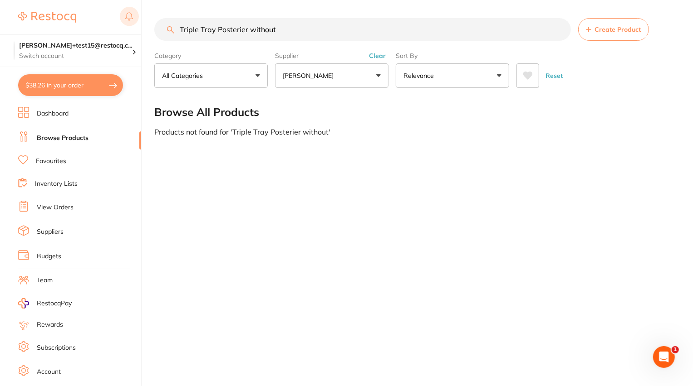
drag, startPoint x: 296, startPoint y: 31, endPoint x: 121, endPoint y: 20, distance: 175.0
click at [122, 20] on div "$38.26 [PERSON_NAME]+test15@restocq.c... Switch account [PERSON_NAME][EMAIL_ADD…" at bounding box center [346, 193] width 693 height 386
paste input "DU-CDS110P6155"
type input "DU-CDS110P6155"
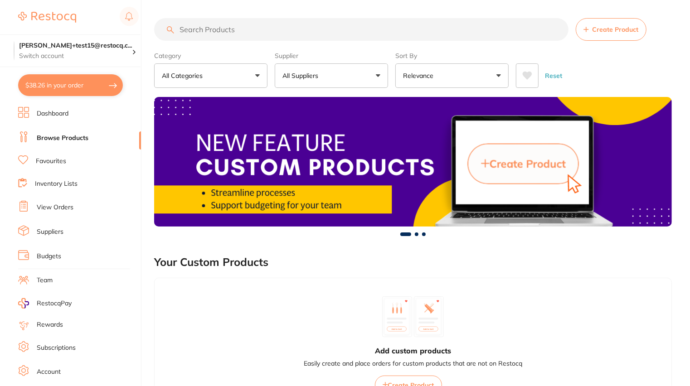
click at [251, 30] on input "search" at bounding box center [361, 29] width 415 height 23
paste input "KE-818-1257"
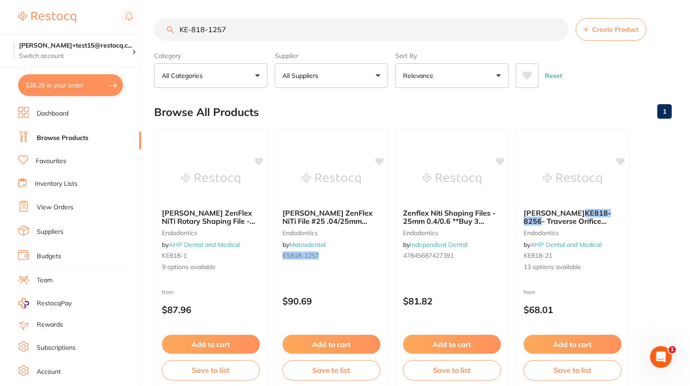
type input "KE-818-1257"
click at [313, 77] on p "All Suppliers" at bounding box center [302, 75] width 39 height 9
type input "[PERSON_NAME]"
click at [562, 30] on input "KE-818-1257" at bounding box center [361, 29] width 415 height 23
click at [557, 29] on input "KE-818-1257" at bounding box center [361, 29] width 415 height 23
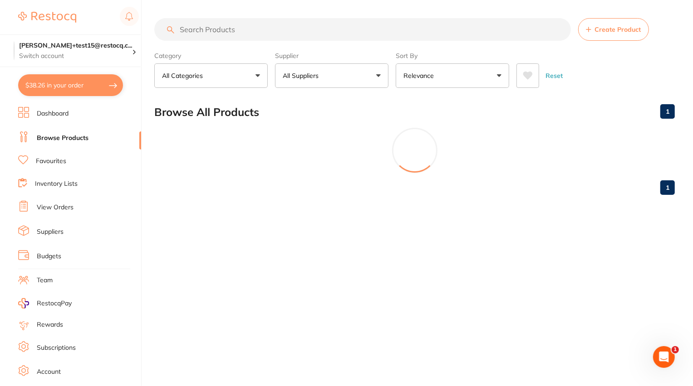
click at [334, 74] on button "All Suppliers" at bounding box center [331, 76] width 113 height 24
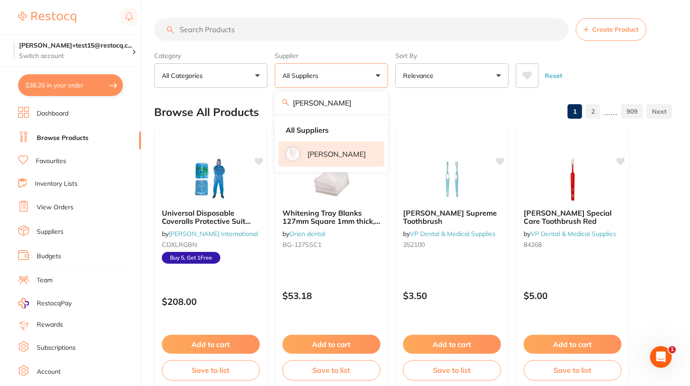
type input "henry schein"
click at [328, 143] on li "[PERSON_NAME]" at bounding box center [331, 154] width 106 height 25
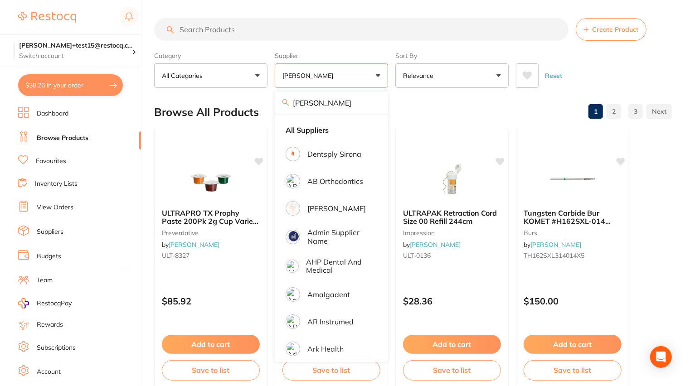
click at [591, 59] on div "Reset" at bounding box center [590, 72] width 149 height 32
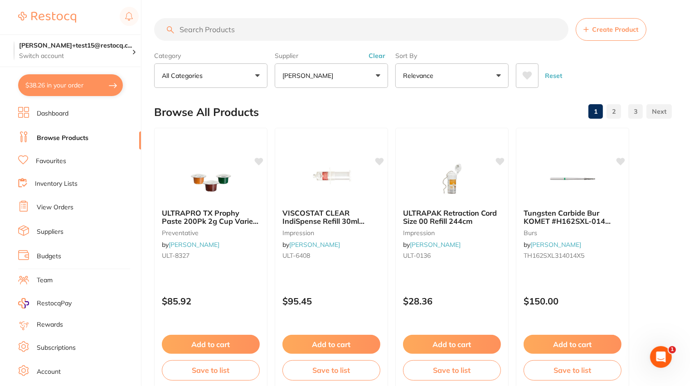
click at [404, 38] on input "search" at bounding box center [361, 29] width 415 height 23
paste input "KE-818-1257"
type input "KE-818-1257"
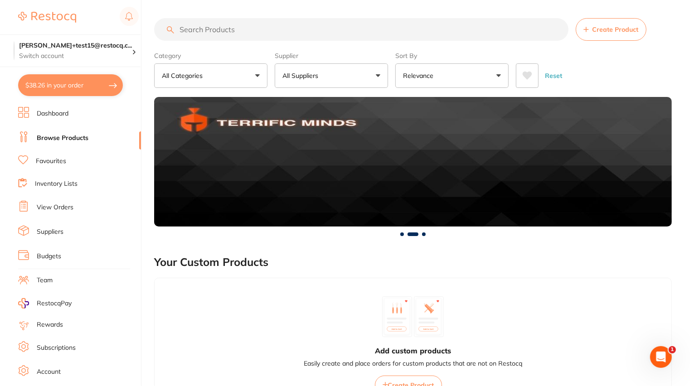
click at [244, 30] on input "search" at bounding box center [361, 29] width 415 height 23
paste input "A1-000S301"
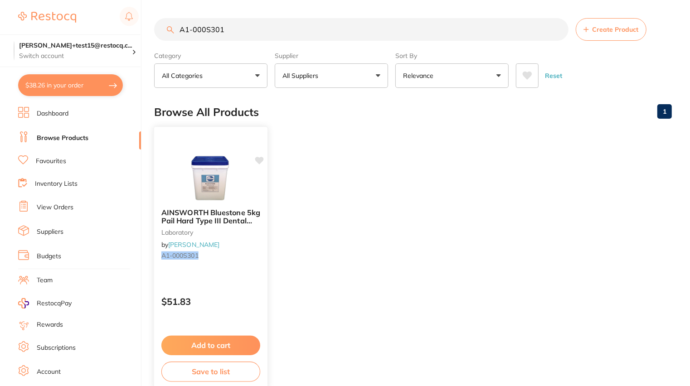
type input "A1-000S301"
click at [241, 289] on div "$51.83" at bounding box center [210, 300] width 113 height 24
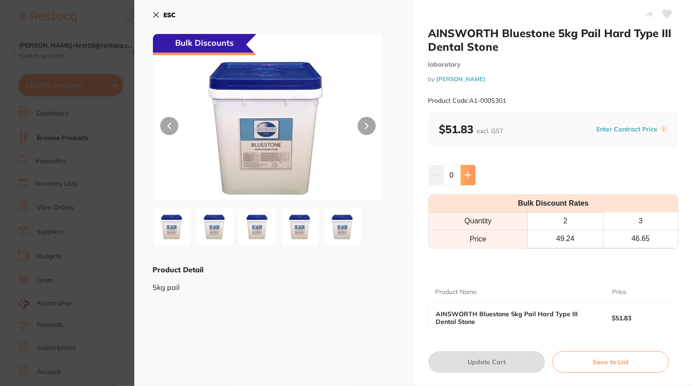
click at [468, 176] on icon at bounding box center [467, 174] width 7 height 7
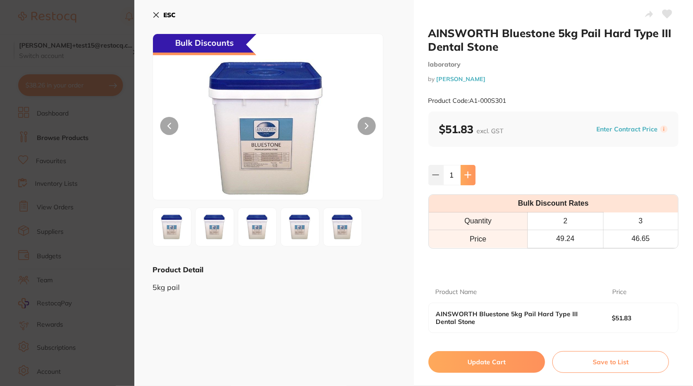
click at [468, 176] on icon at bounding box center [467, 174] width 7 height 7
type input "2"
click at [465, 359] on button "Update Cart" at bounding box center [486, 363] width 117 height 22
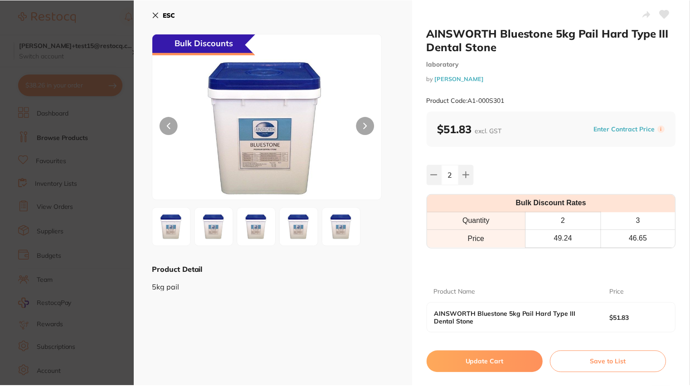
scroll to position [29, 0]
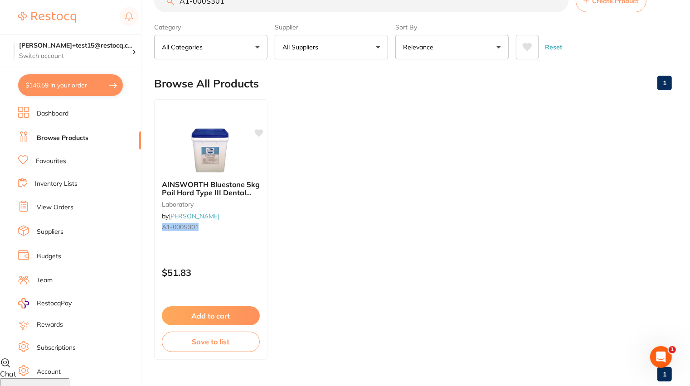
click at [86, 87] on button "$146.59 in your order" at bounding box center [70, 85] width 105 height 22
checkbox input "true"
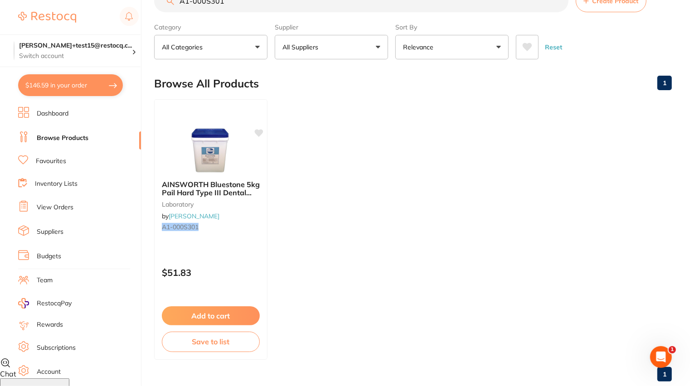
checkbox input "true"
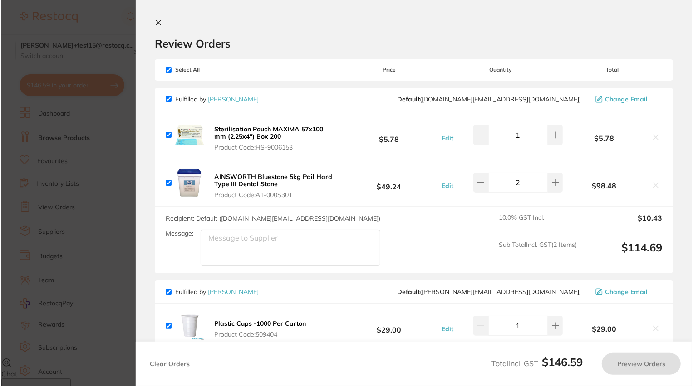
scroll to position [0, 0]
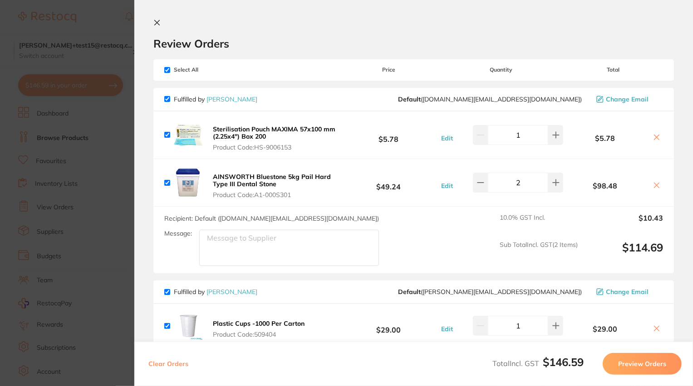
click at [654, 134] on icon at bounding box center [656, 137] width 7 height 7
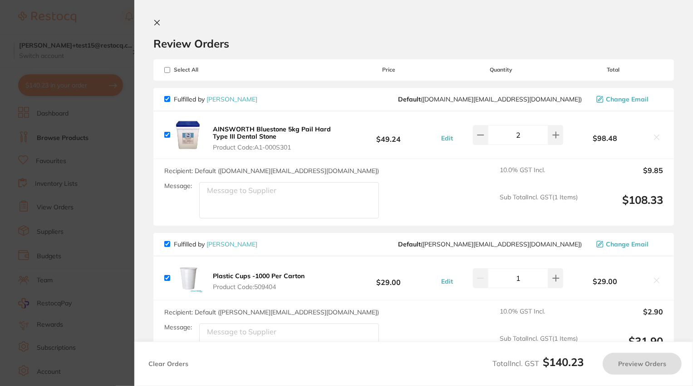
checkbox input "true"
drag, startPoint x: 661, startPoint y: 202, endPoint x: 618, endPoint y: 200, distance: 43.6
type textarea "$108.33"
click at [618, 200] on div "Recipient: Default ( [DOMAIN_NAME][EMAIL_ADDRESS][DOMAIN_NAME] ) Message: 10.0 …" at bounding box center [413, 192] width 520 height 67
copy output "$108.33"
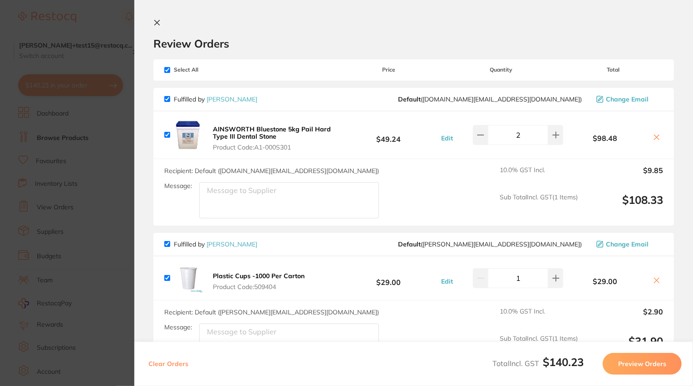
click at [156, 16] on section "Review Orders Your orders are being processed and we will notify you once we ha…" at bounding box center [413, 193] width 558 height 386
click at [156, 22] on icon at bounding box center [156, 22] width 7 height 7
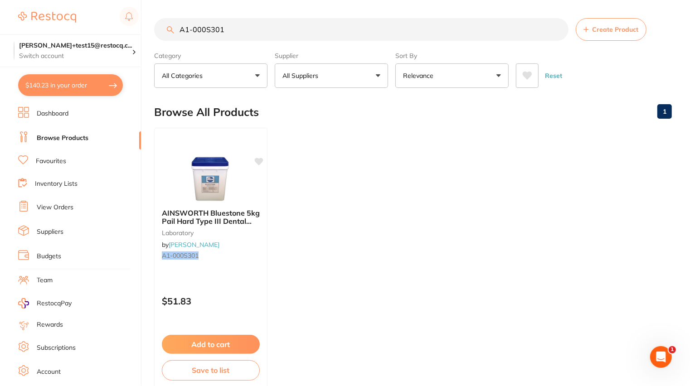
drag, startPoint x: 223, startPoint y: 33, endPoint x: 106, endPoint y: 33, distance: 117.0
click at [106, 33] on div "$140.23 [PERSON_NAME]+test15@restocq.c... Switch account [PERSON_NAME][EMAIL_AD…" at bounding box center [345, 193] width 690 height 386
paste input "KE-818-1257"
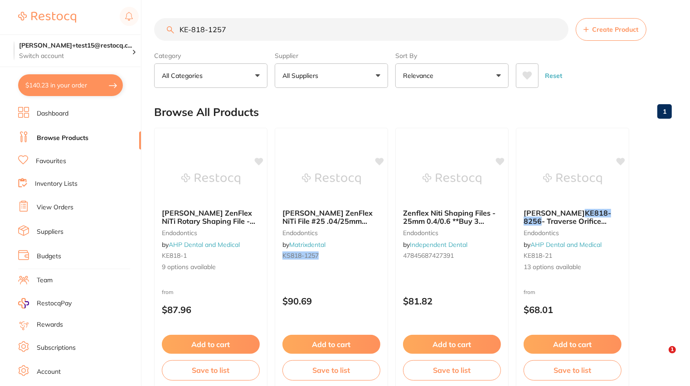
click at [336, 78] on button "All Suppliers" at bounding box center [331, 76] width 113 height 24
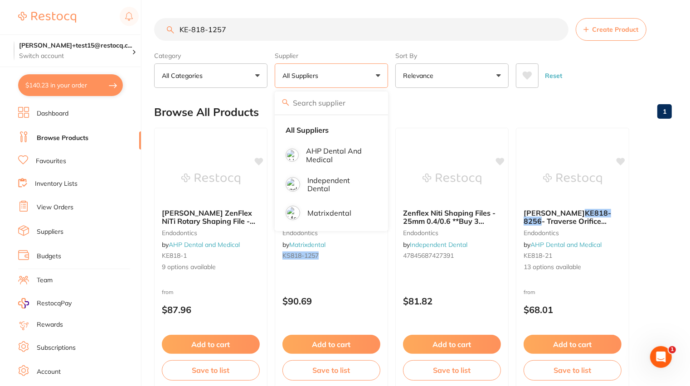
click at [554, 50] on div "Category All Categories All Categories endodontics Clear Category false All Cat…" at bounding box center [413, 68] width 518 height 40
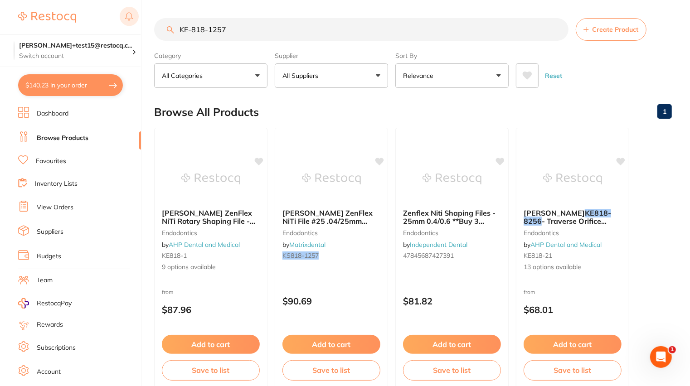
drag, startPoint x: 244, startPoint y: 35, endPoint x: 127, endPoint y: 19, distance: 118.1
click at [127, 20] on div "$140.23 [PERSON_NAME]+test15@restocq.c... Switch account [PERSON_NAME][EMAIL_AD…" at bounding box center [345, 193] width 690 height 386
paste input "CHGW220"
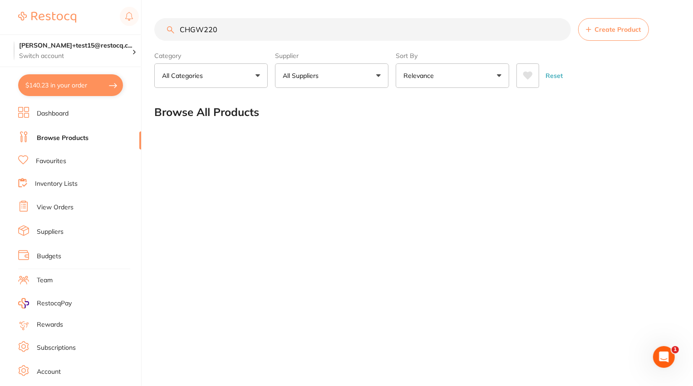
type input "CHGW220"
